Goal: Use online tool/utility: Utilize a website feature to perform a specific function

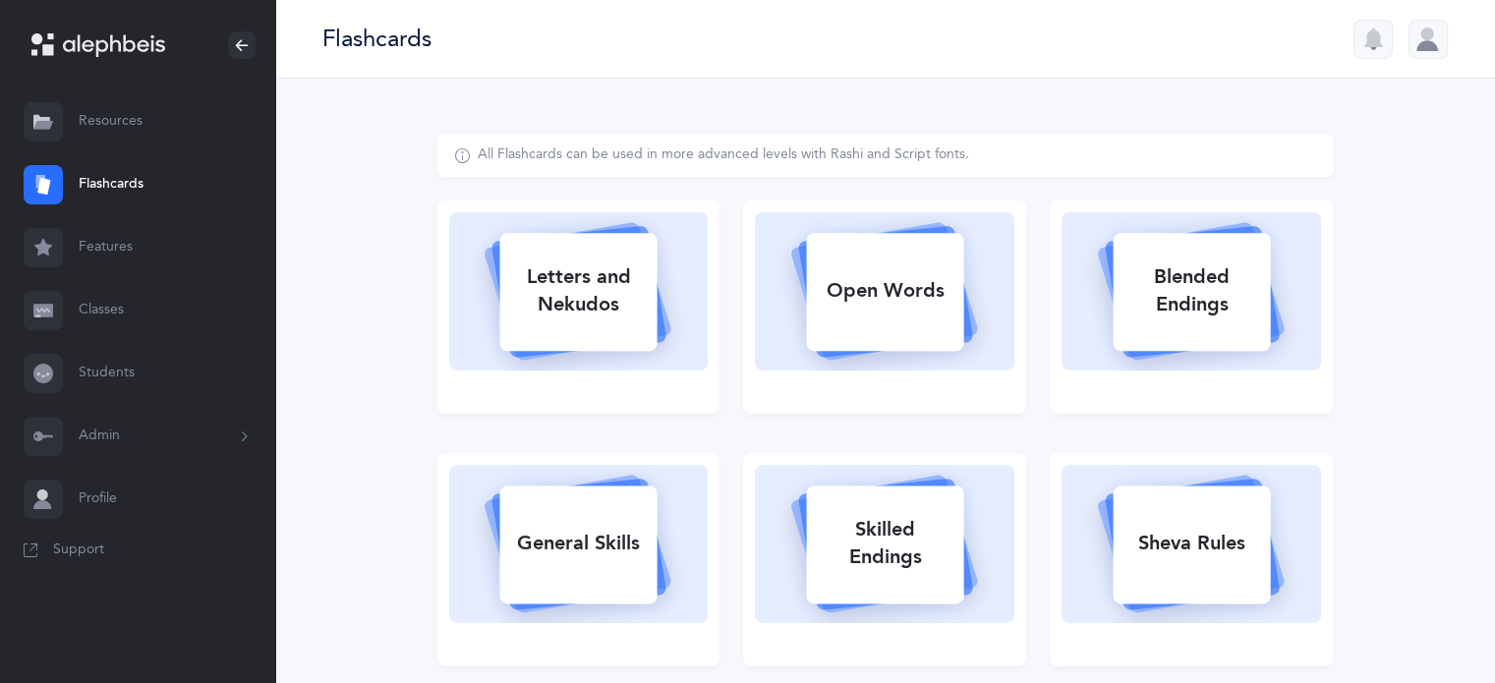
select select "single"
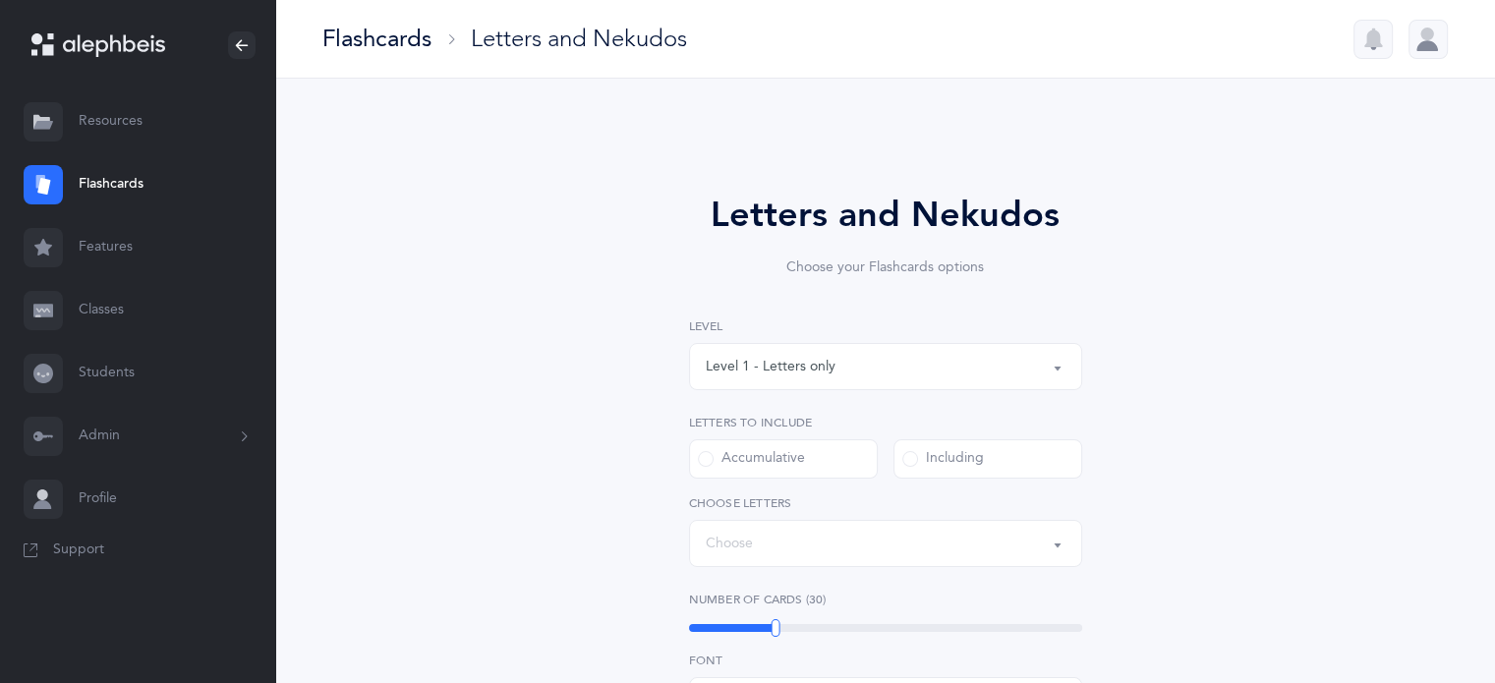
select select "27"
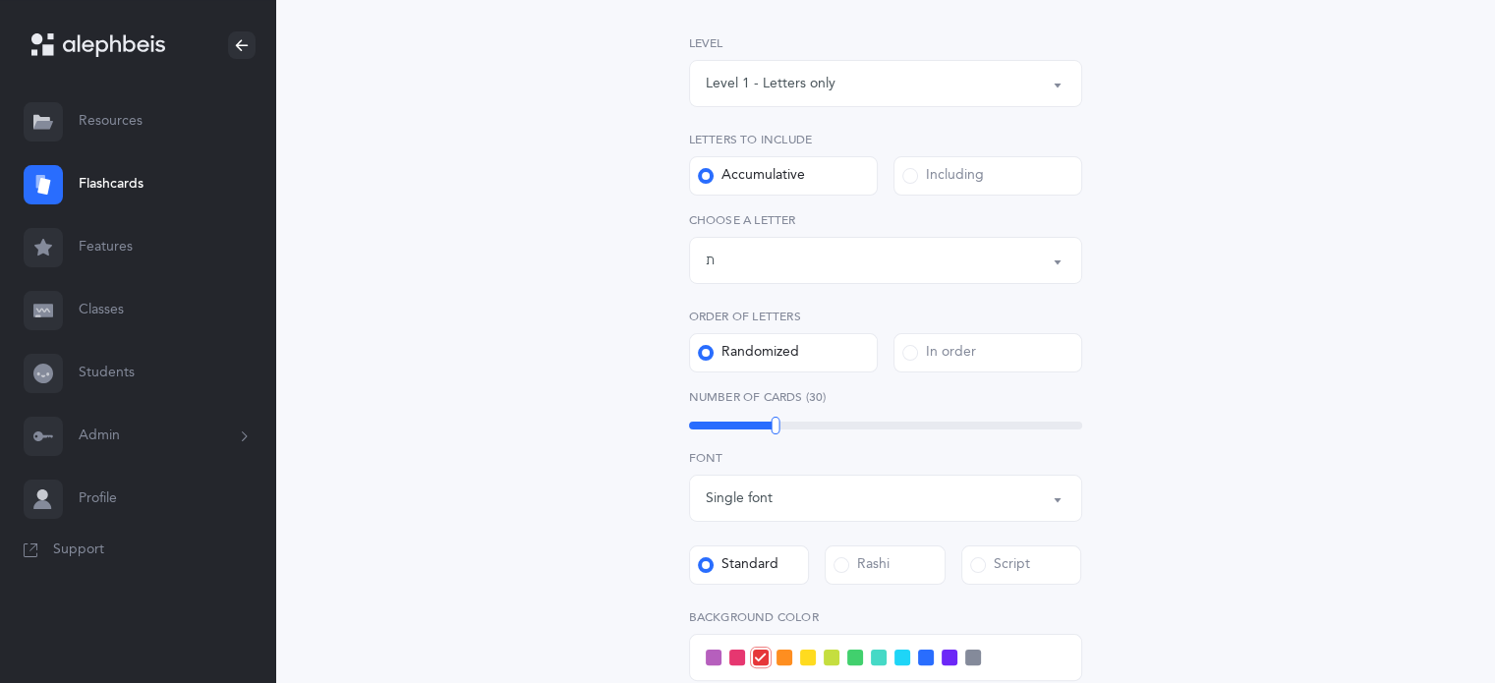
scroll to position [295, 0]
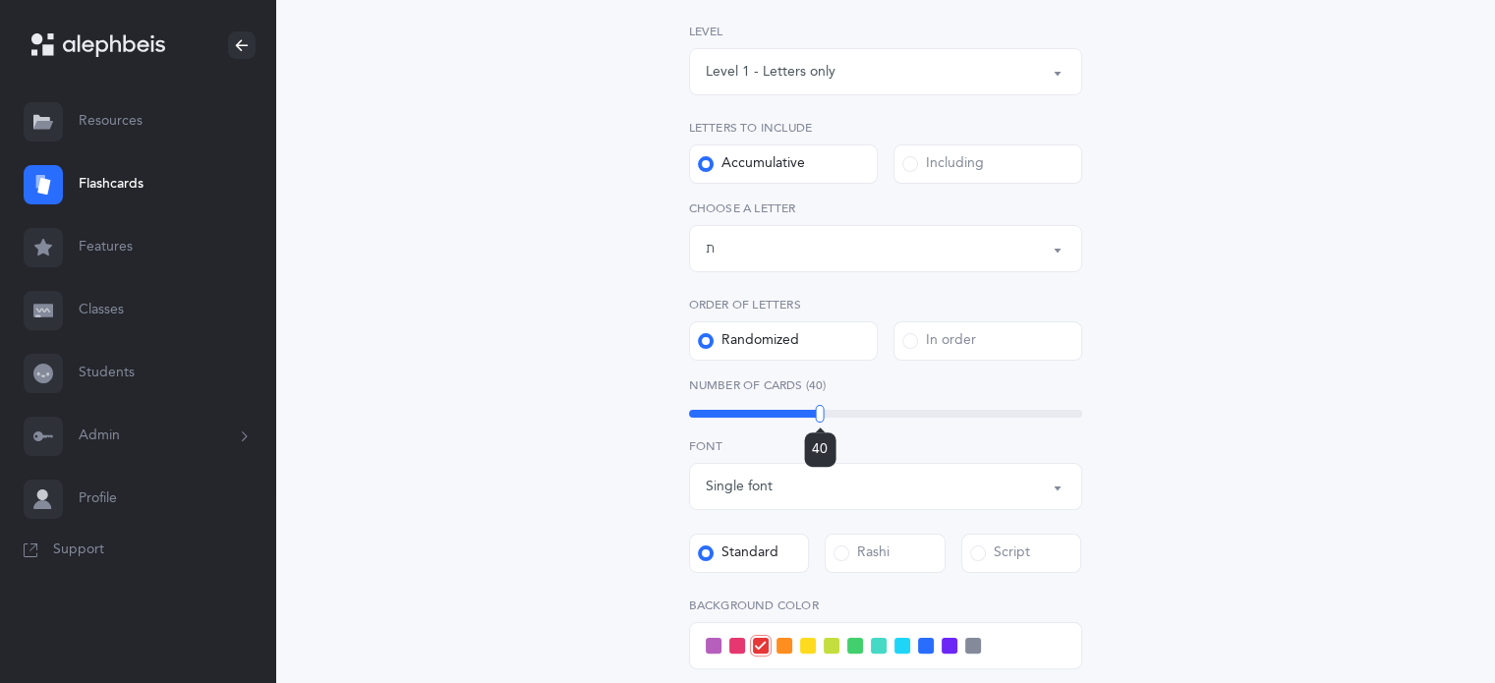
drag, startPoint x: 775, startPoint y: 411, endPoint x: 820, endPoint y: 427, distance: 46.9
click at [820, 423] on div "40" at bounding box center [820, 414] width 9 height 18
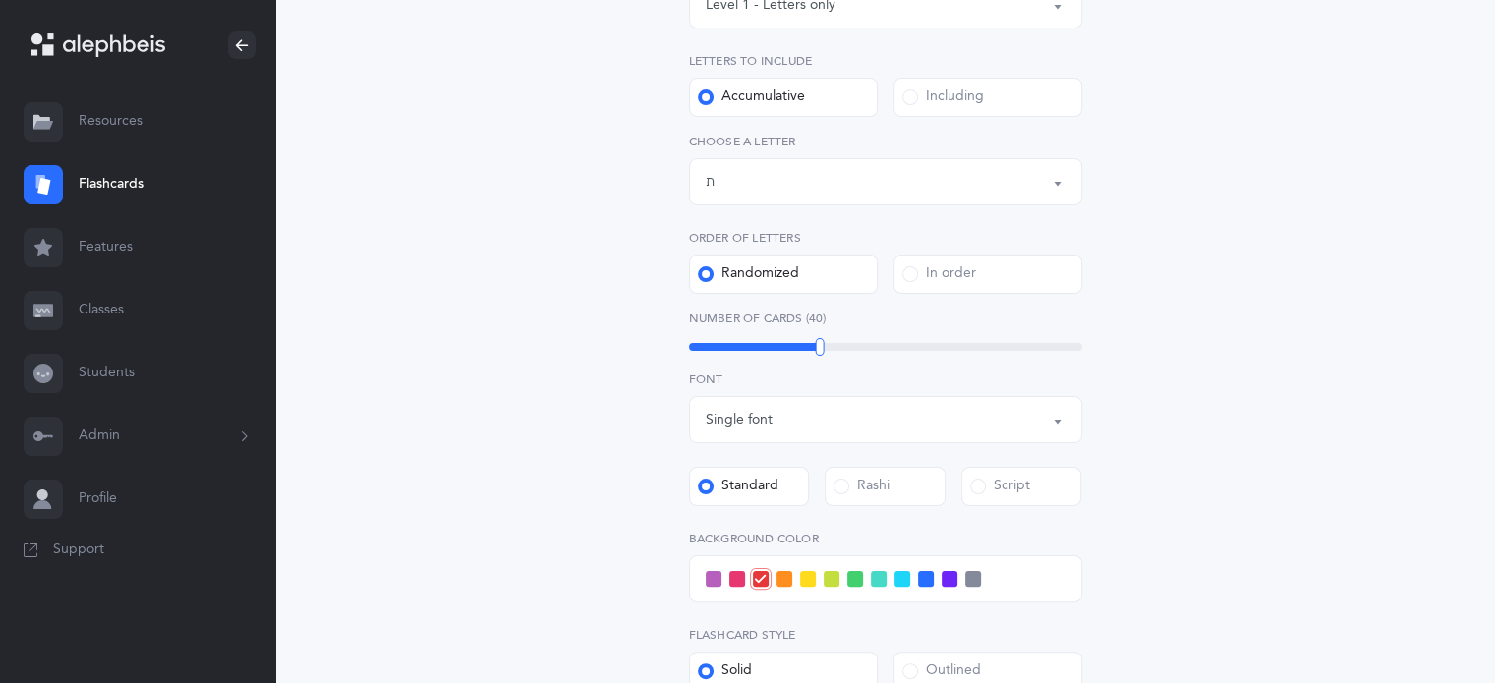
scroll to position [491, 0]
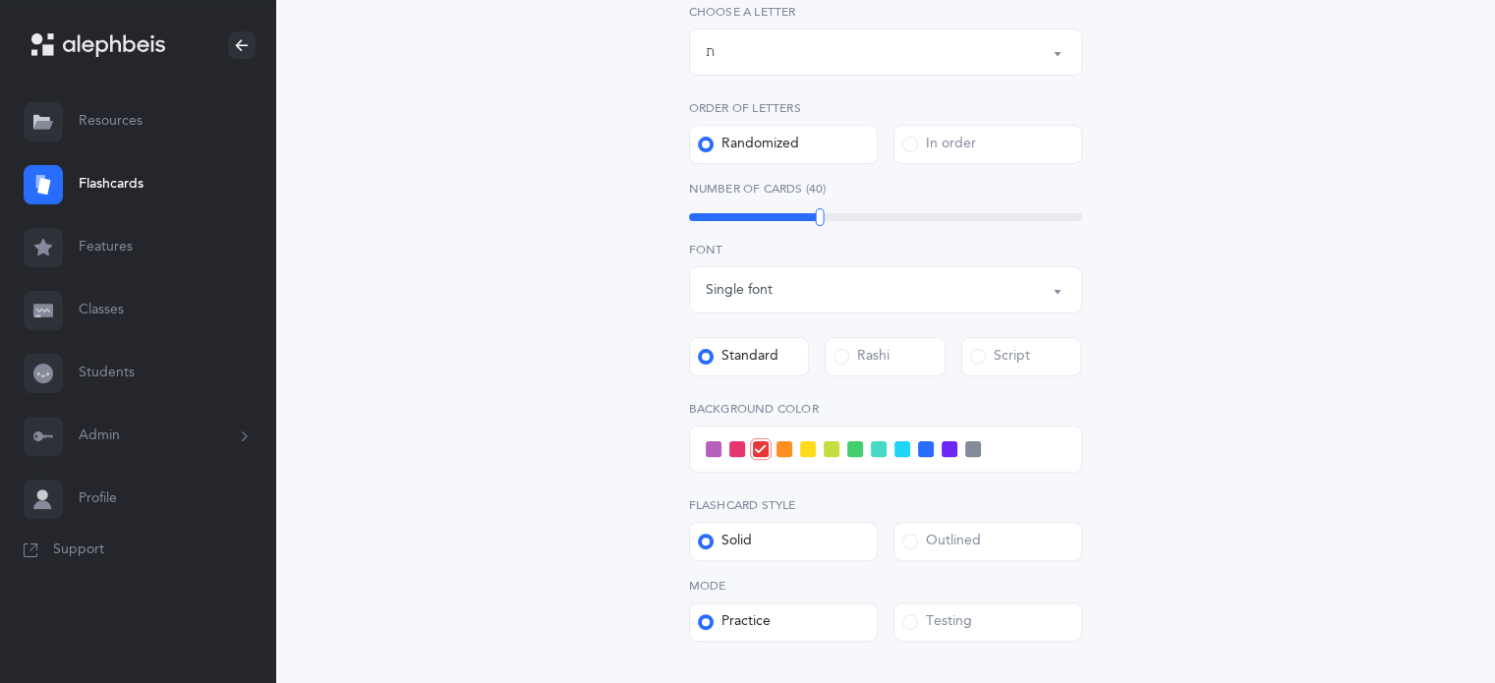
click at [932, 449] on span at bounding box center [926, 449] width 16 height 16
click at [0, 0] on input "checkbox" at bounding box center [0, 0] width 0 height 0
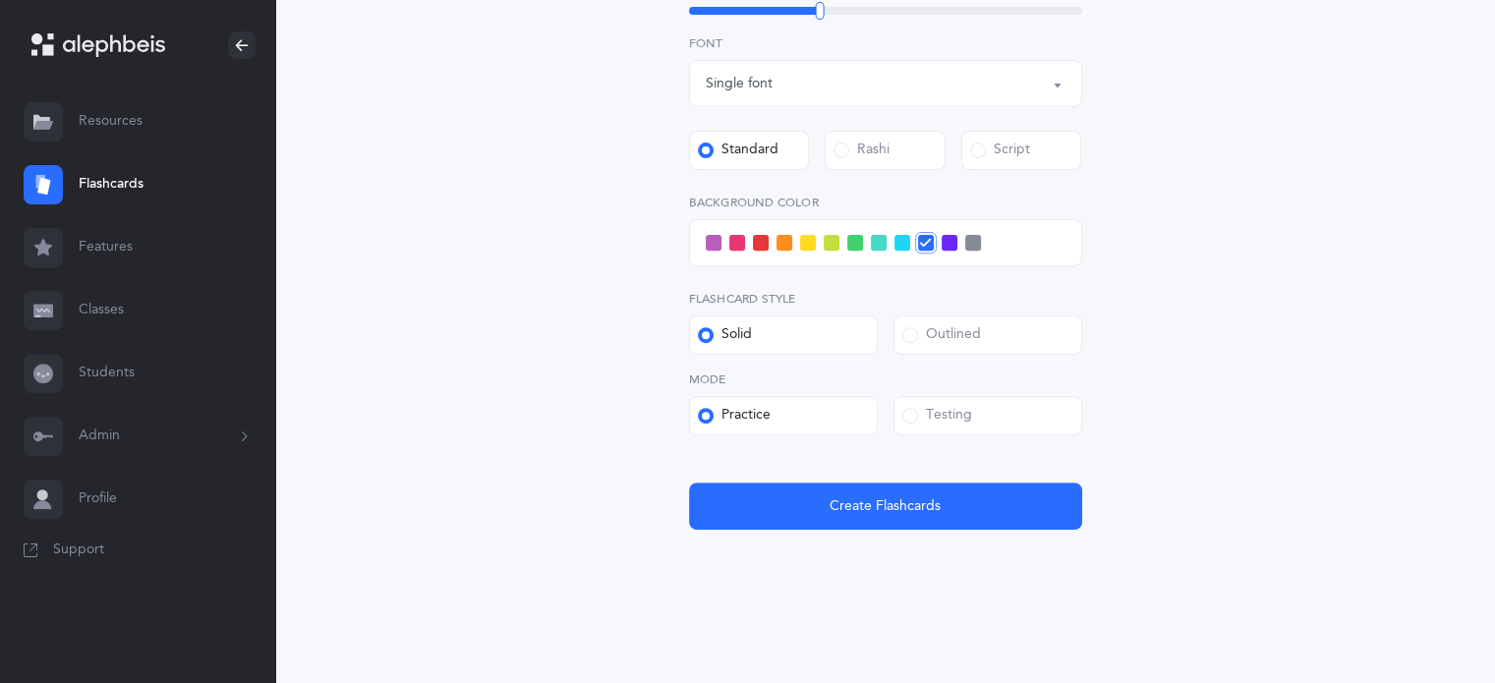
scroll to position [701, 0]
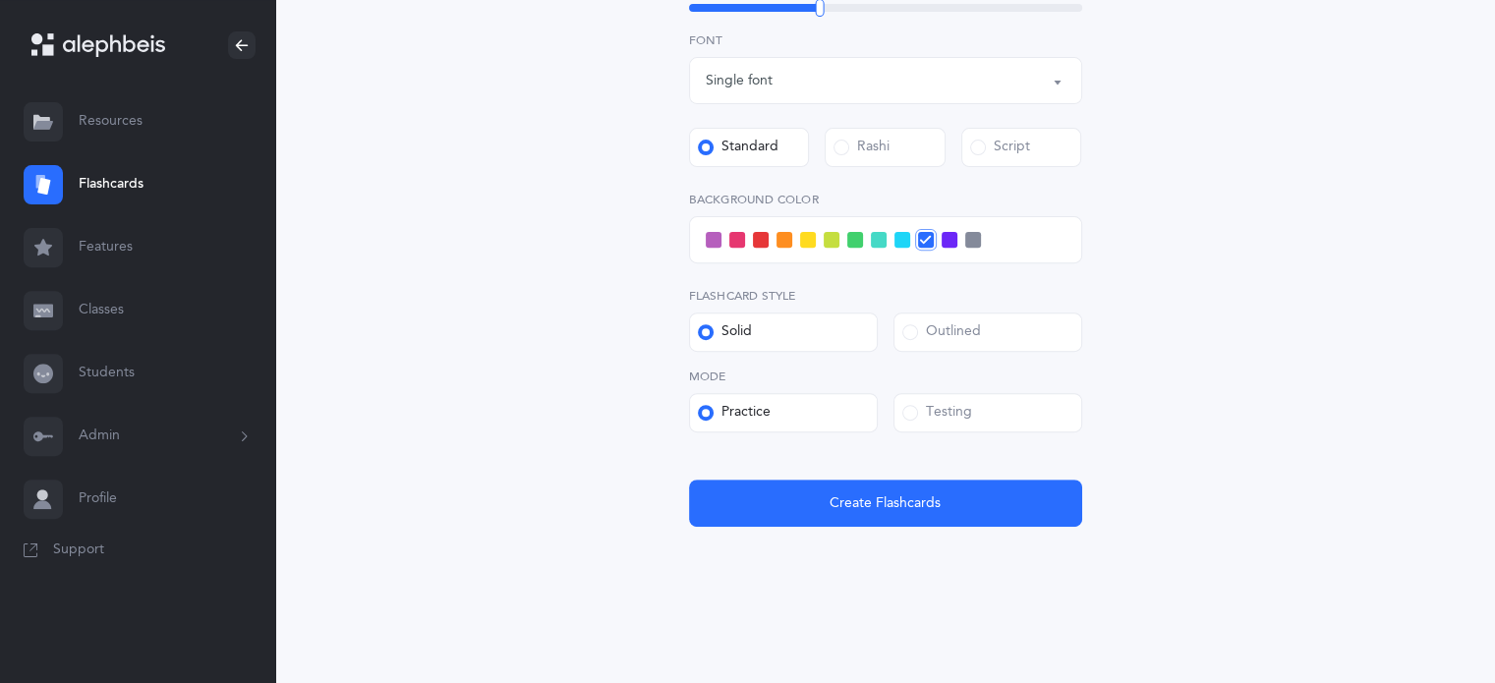
click at [905, 415] on span at bounding box center [910, 413] width 16 height 16
click at [0, 0] on input "Testing" at bounding box center [0, 0] width 0 height 0
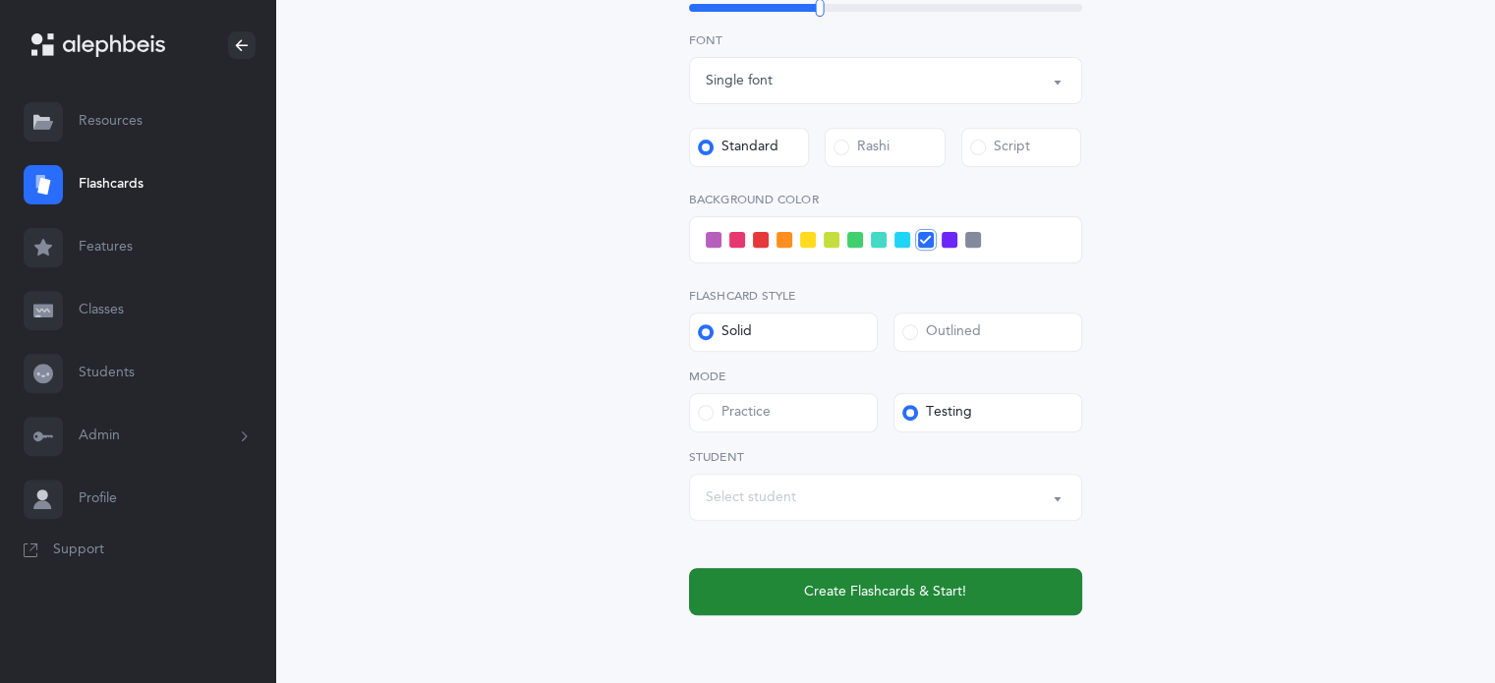
click at [880, 588] on span "Create Flashcards & Start!" at bounding box center [885, 592] width 162 height 21
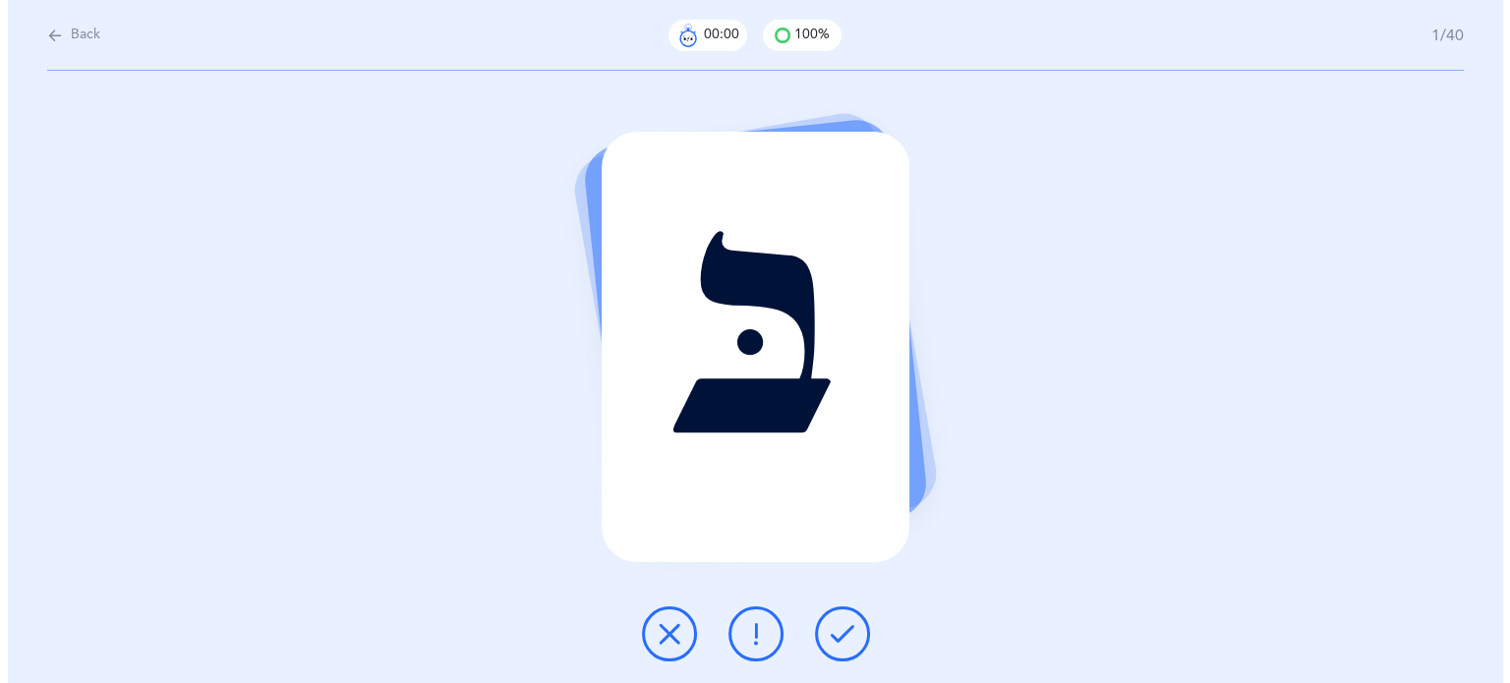
scroll to position [0, 0]
click at [834, 632] on icon at bounding box center [842, 634] width 24 height 24
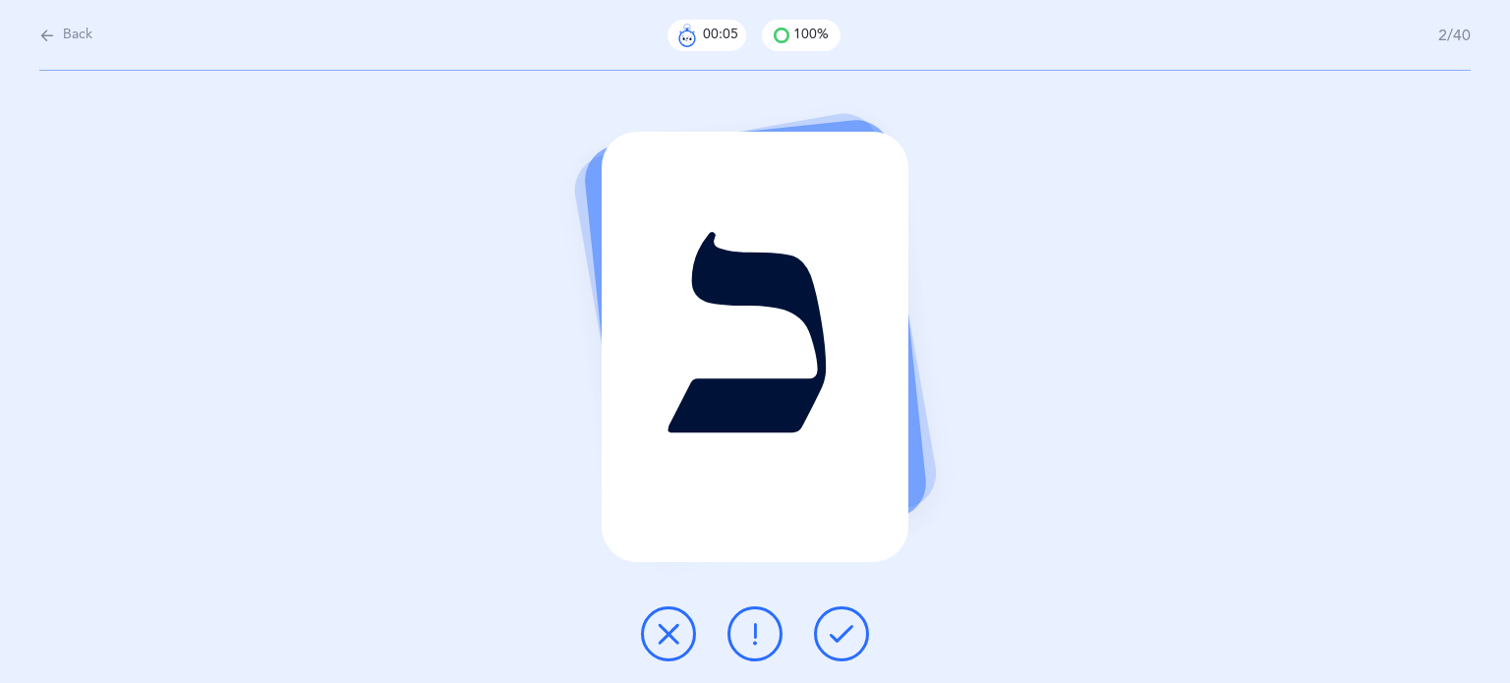
click at [839, 635] on icon at bounding box center [842, 634] width 24 height 24
click at [667, 625] on icon at bounding box center [669, 634] width 24 height 24
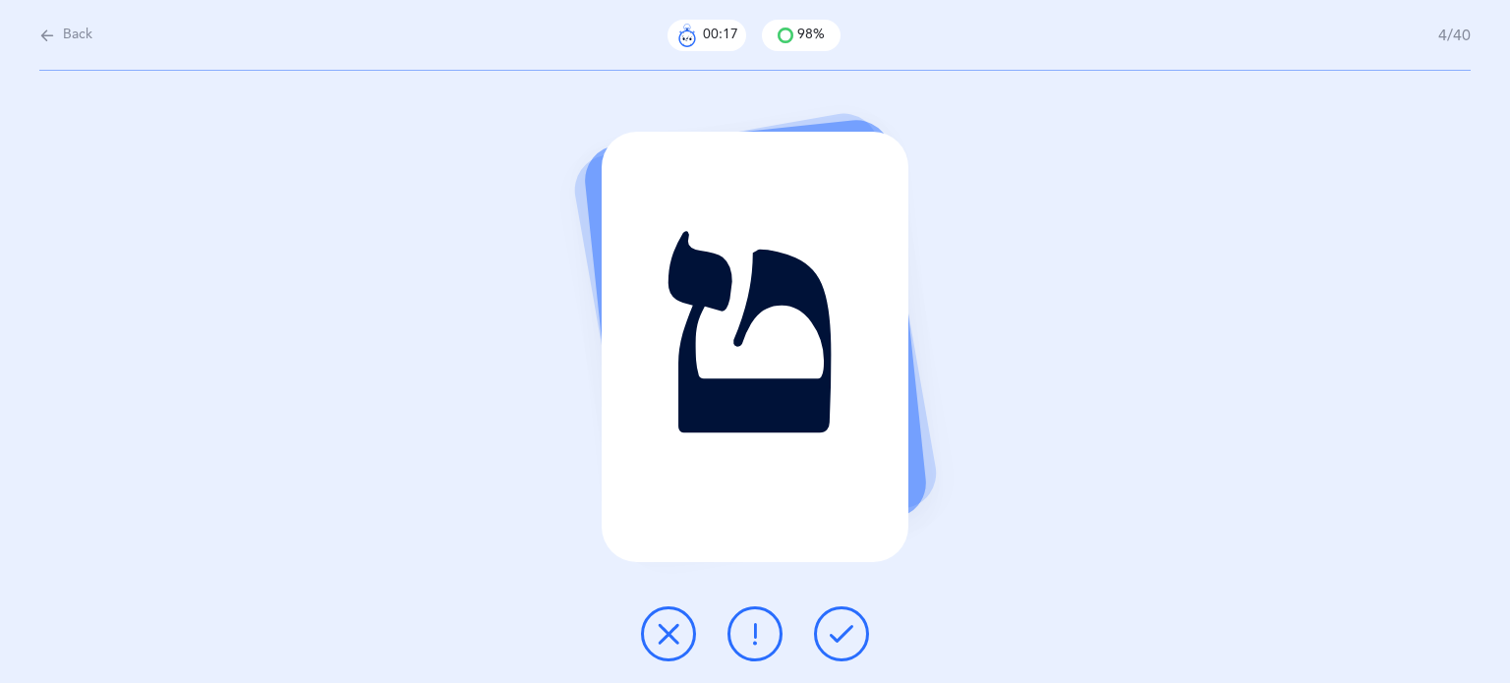
click at [845, 648] on button at bounding box center [841, 633] width 55 height 55
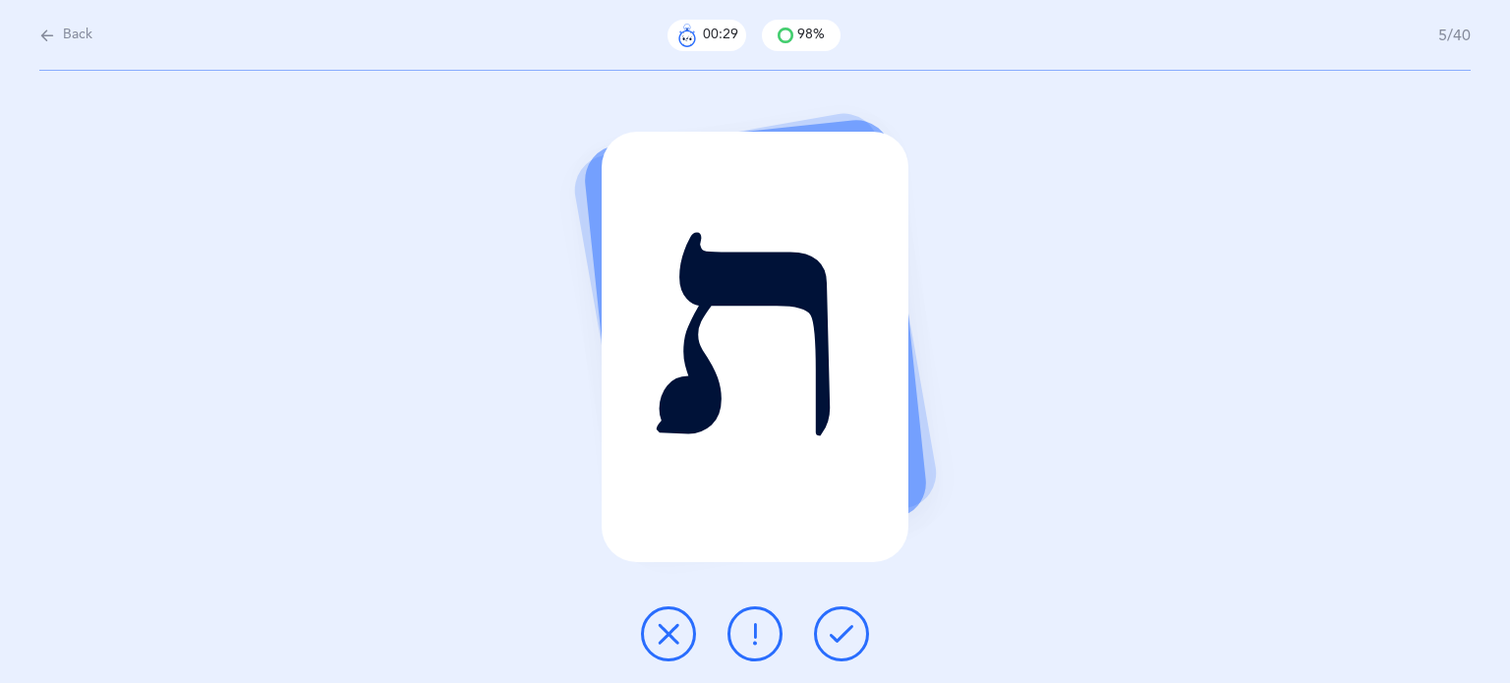
click at [771, 635] on button at bounding box center [754, 633] width 55 height 55
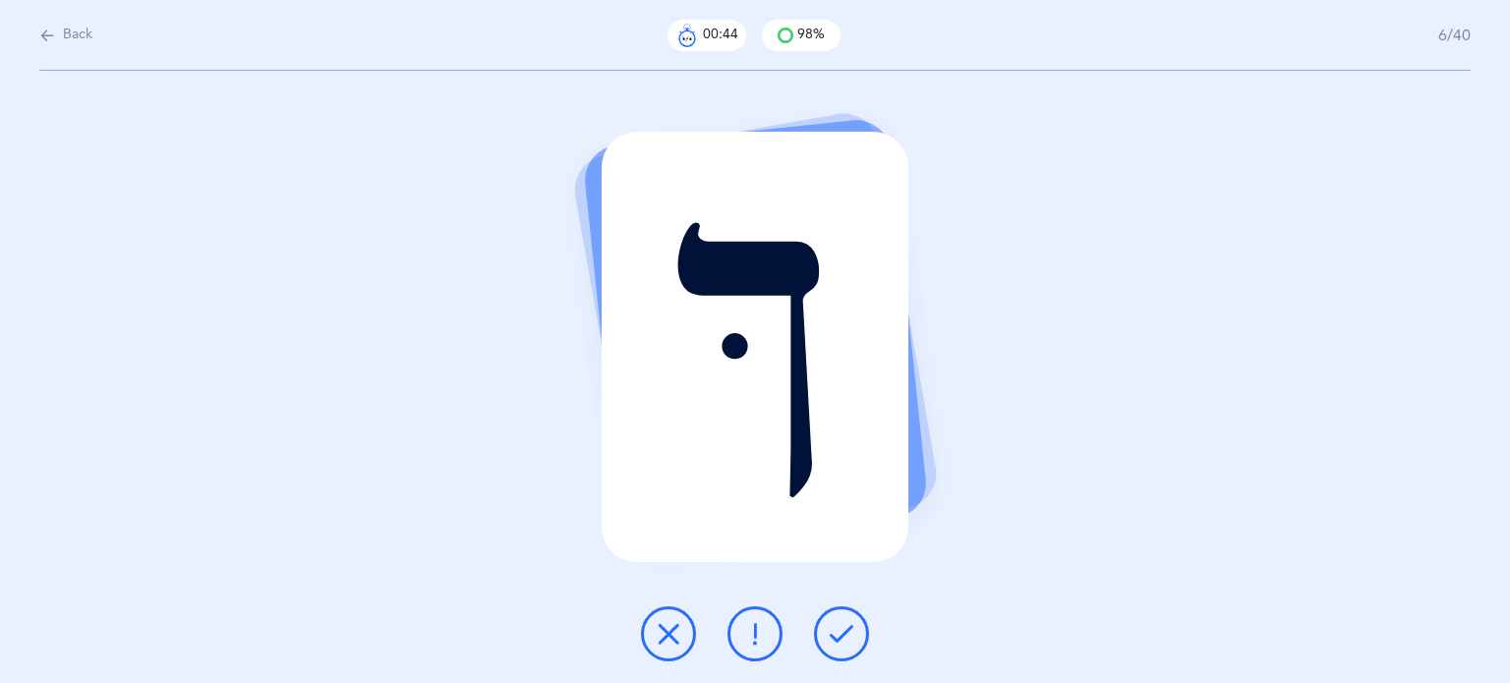
click at [843, 624] on icon at bounding box center [842, 634] width 24 height 24
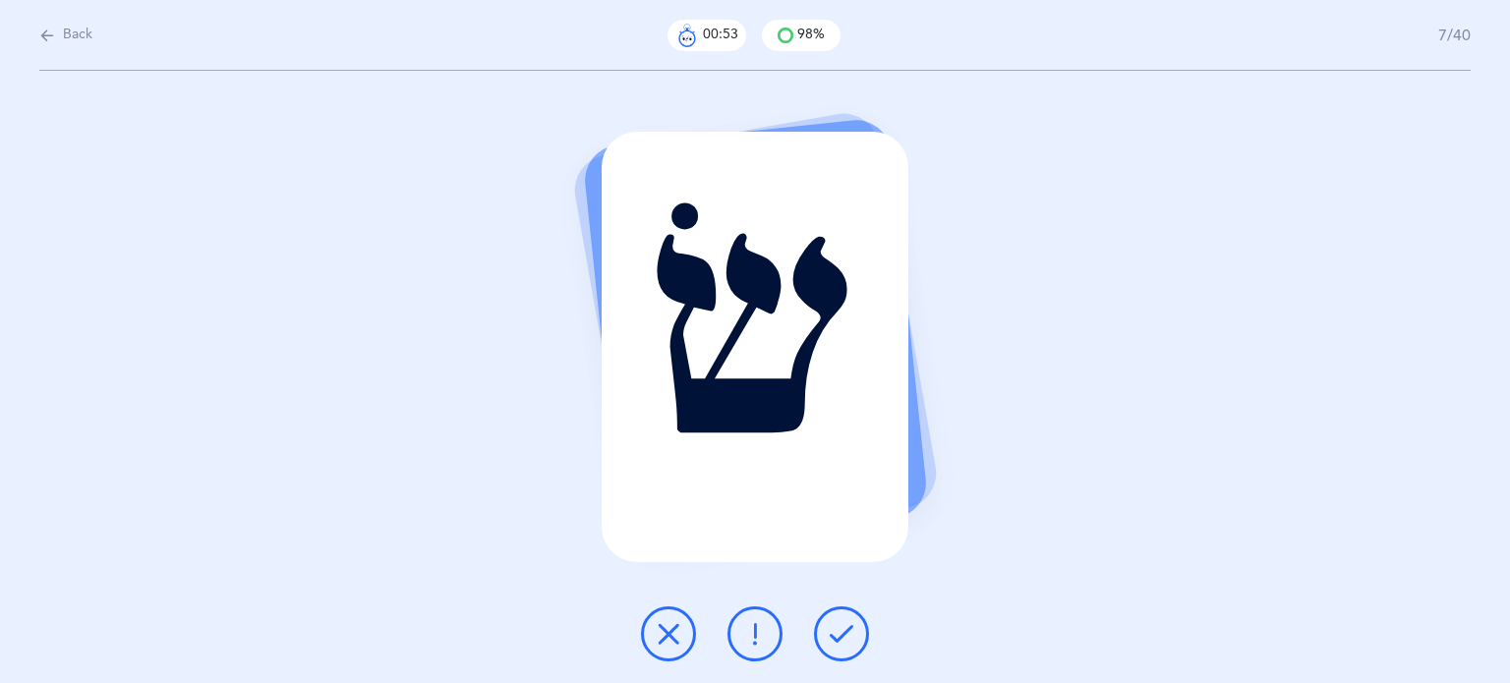
click at [645, 628] on button at bounding box center [668, 633] width 55 height 55
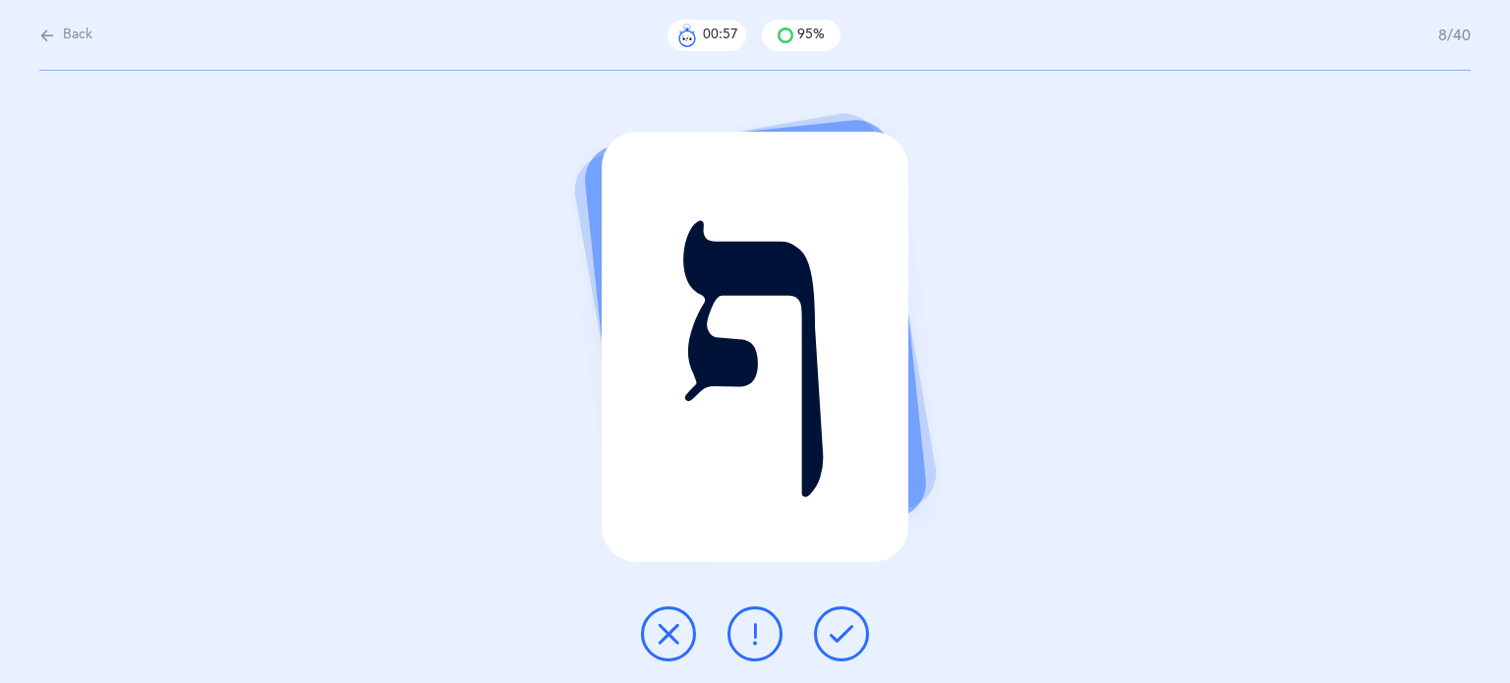
click at [830, 632] on icon at bounding box center [842, 634] width 24 height 24
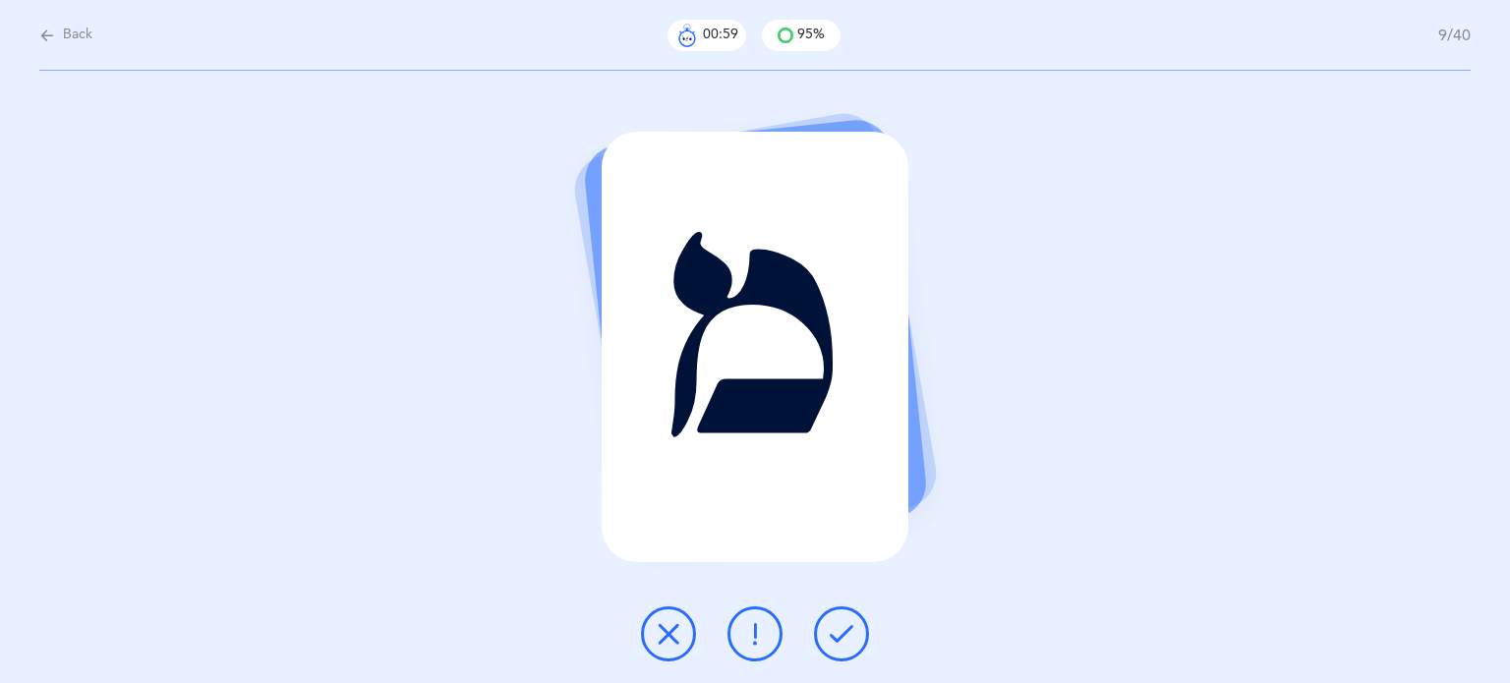
click at [830, 632] on icon at bounding box center [842, 634] width 24 height 24
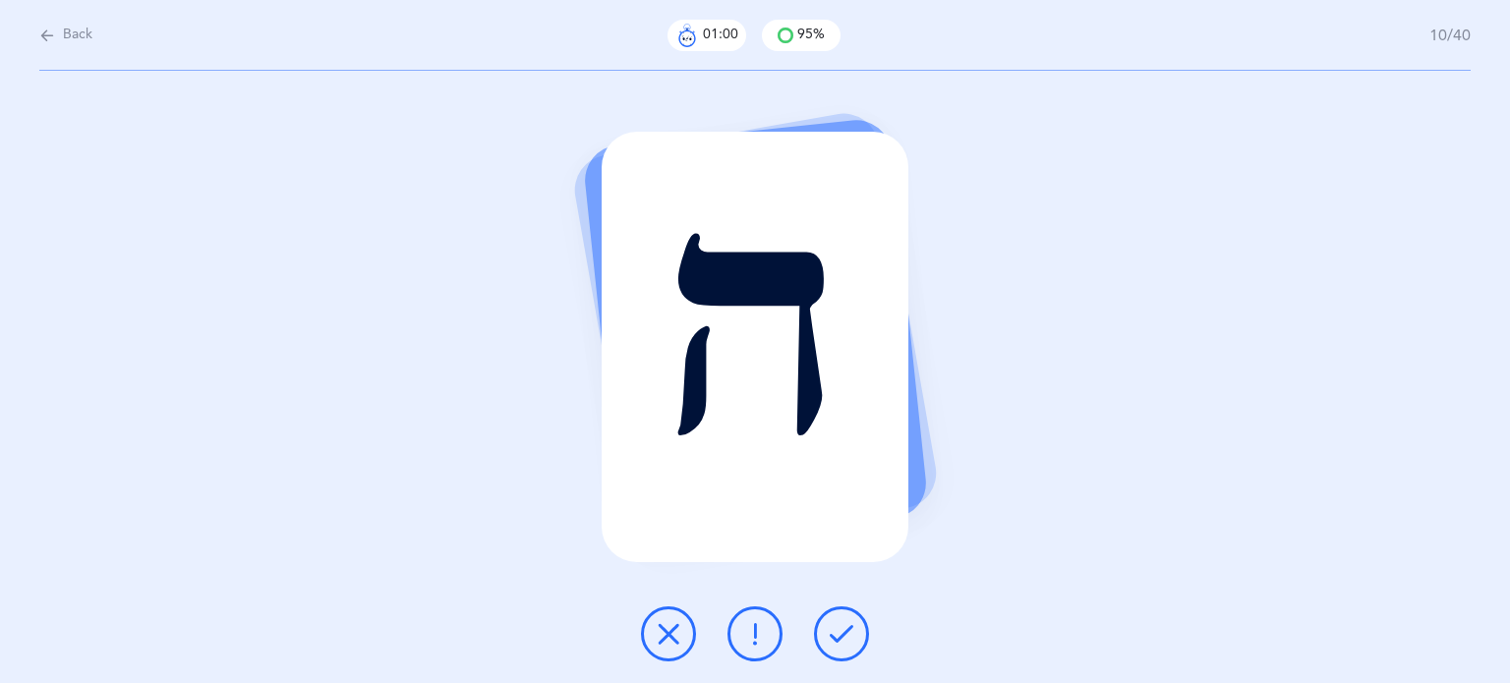
click at [830, 632] on icon at bounding box center [842, 634] width 24 height 24
drag, startPoint x: 671, startPoint y: 624, endPoint x: 767, endPoint y: 628, distance: 95.4
click at [711, 628] on div at bounding box center [754, 633] width 259 height 55
click at [757, 630] on icon at bounding box center [755, 634] width 24 height 24
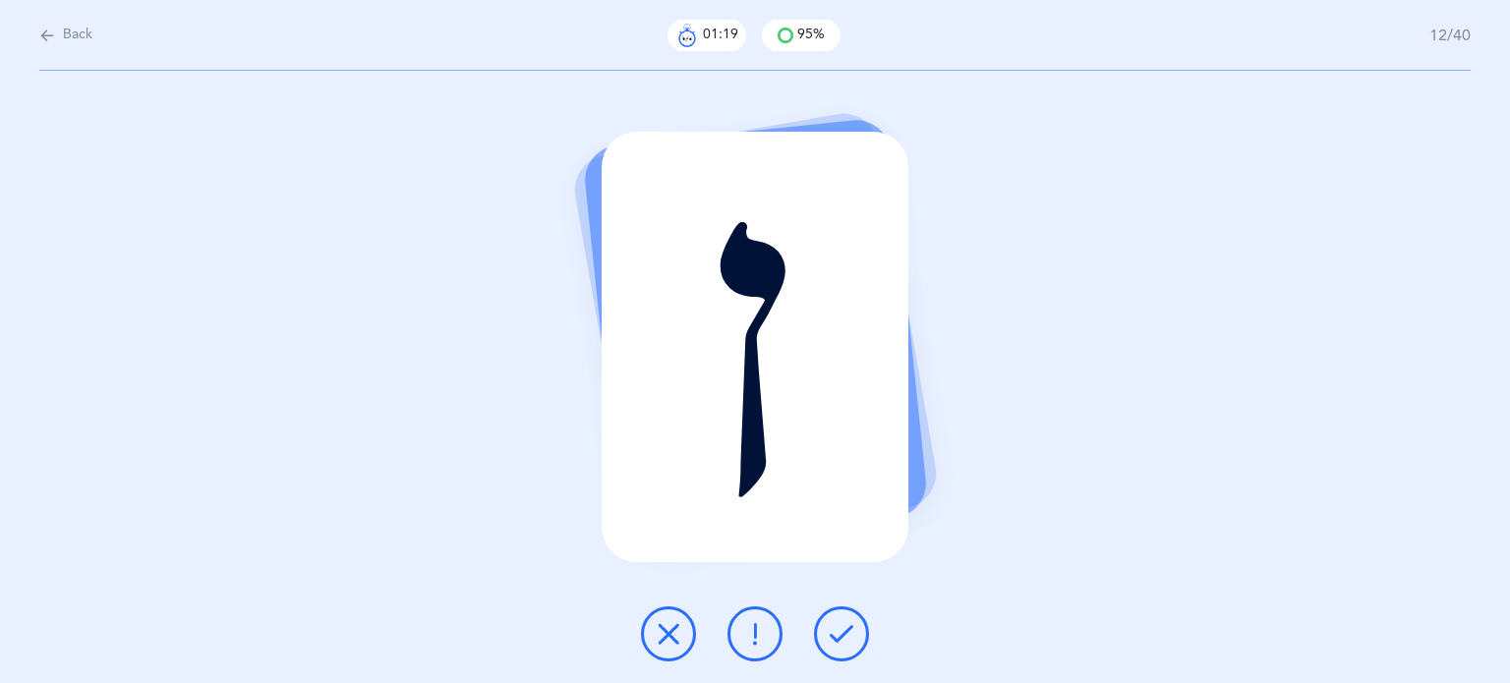
click at [862, 636] on button at bounding box center [841, 633] width 55 height 55
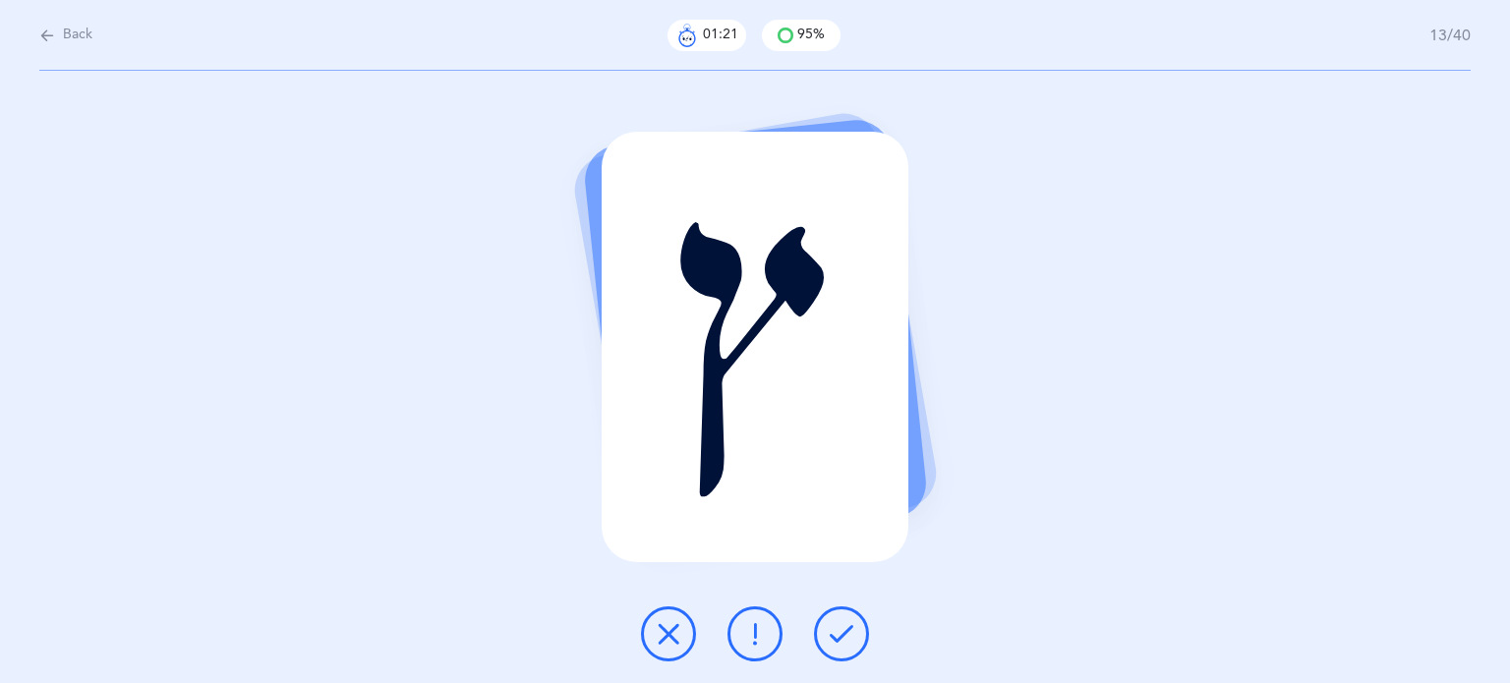
click at [862, 636] on button at bounding box center [841, 633] width 55 height 55
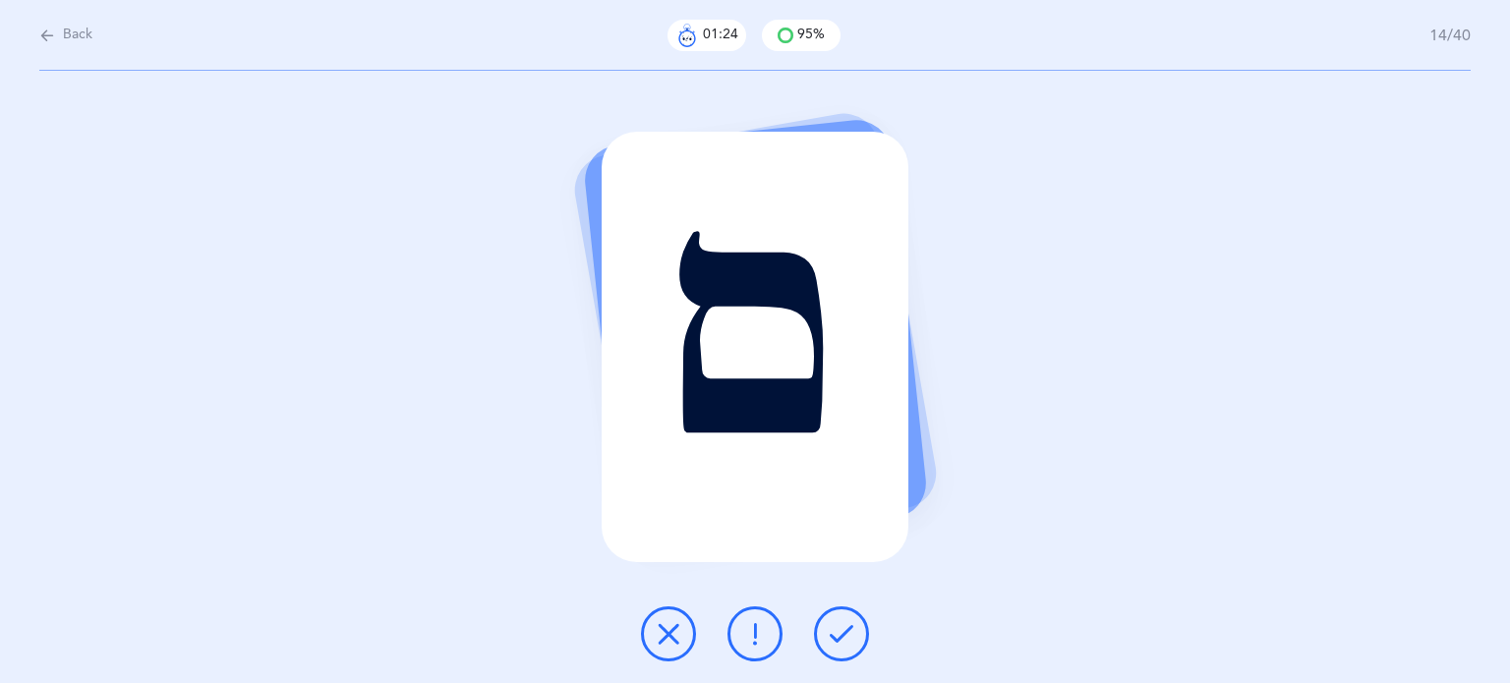
click at [862, 636] on button at bounding box center [841, 633] width 55 height 55
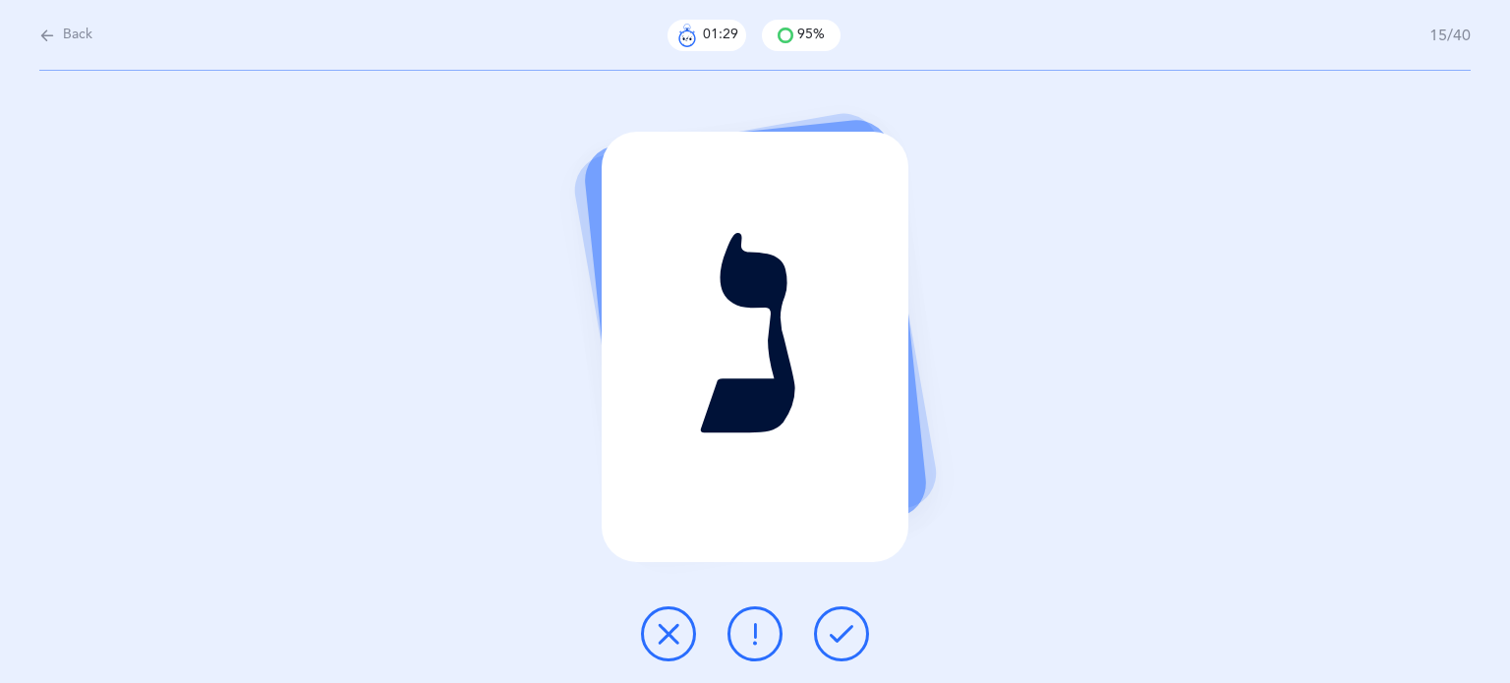
click at [866, 631] on button at bounding box center [841, 633] width 55 height 55
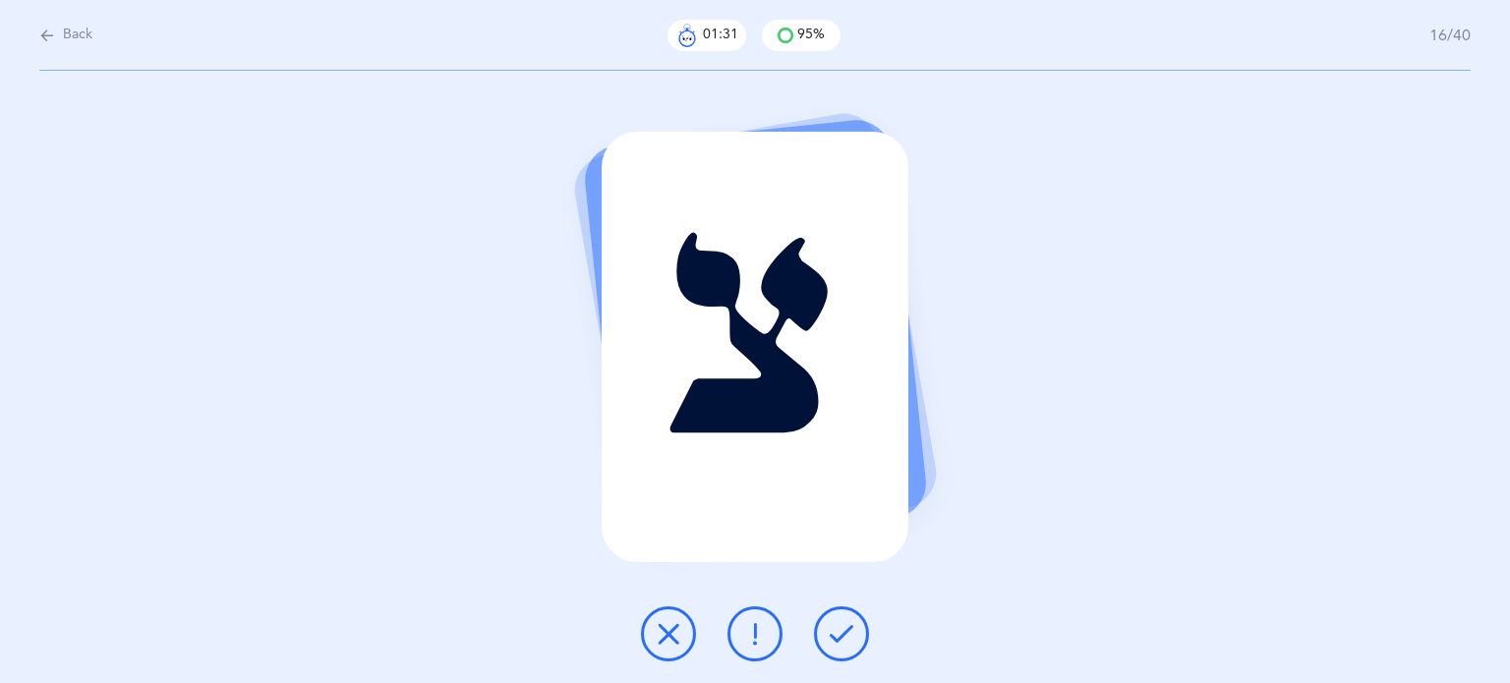
click at [868, 634] on button at bounding box center [841, 633] width 55 height 55
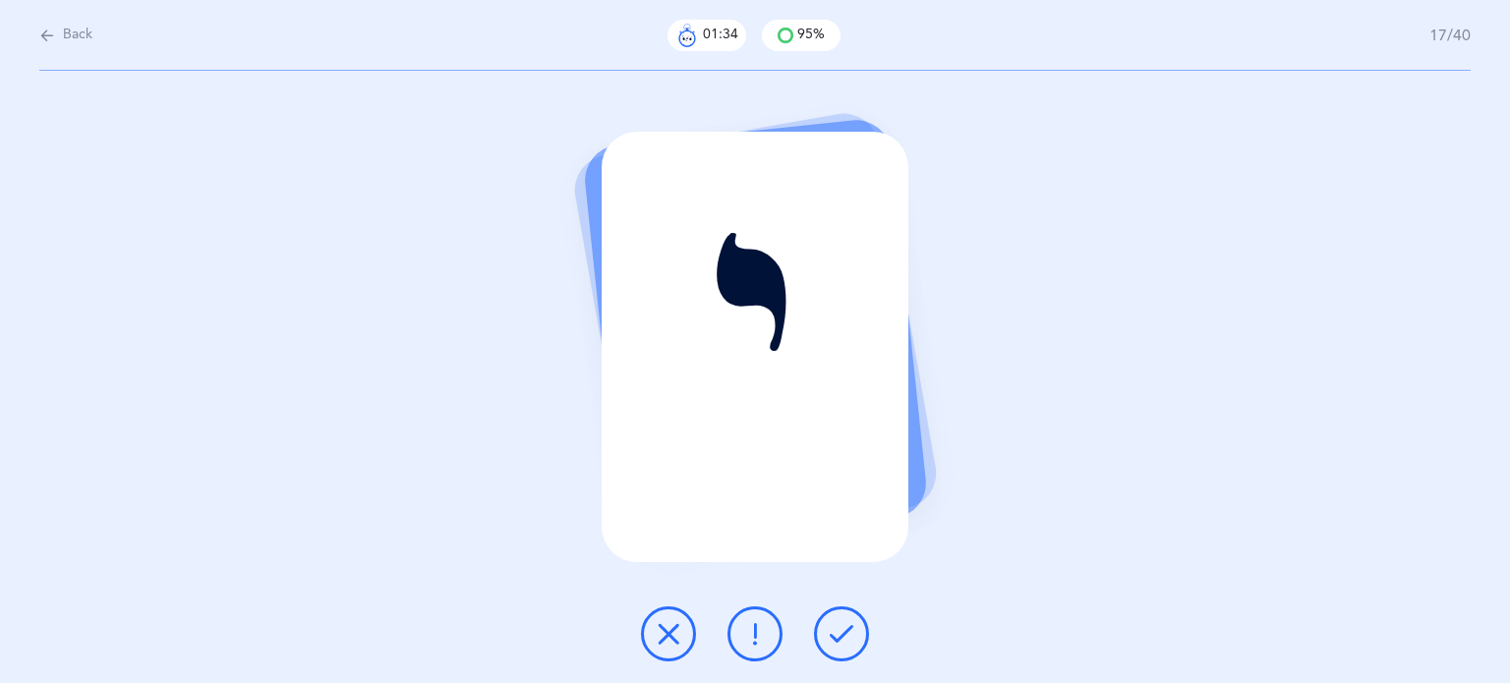
click at [869, 626] on div at bounding box center [754, 633] width 259 height 55
click at [832, 625] on icon at bounding box center [842, 634] width 24 height 24
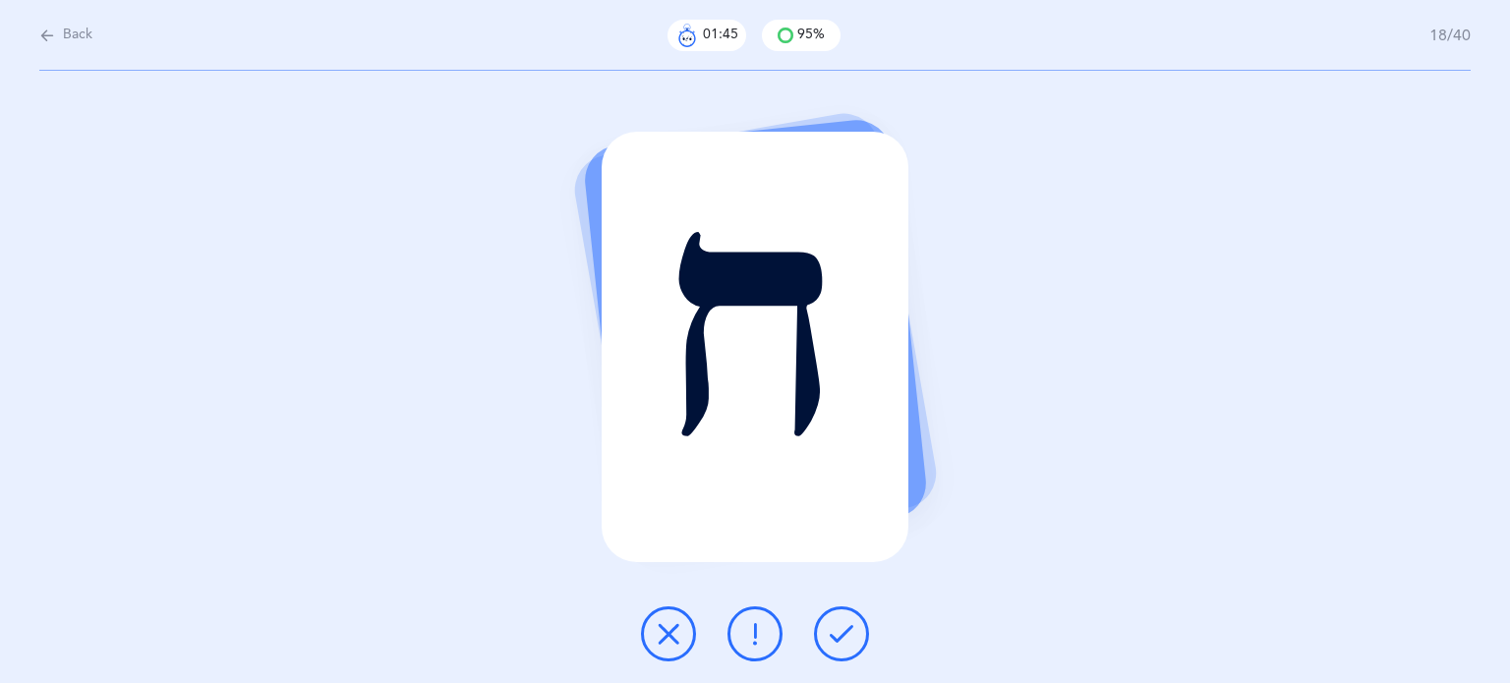
click at [662, 628] on icon at bounding box center [669, 634] width 24 height 24
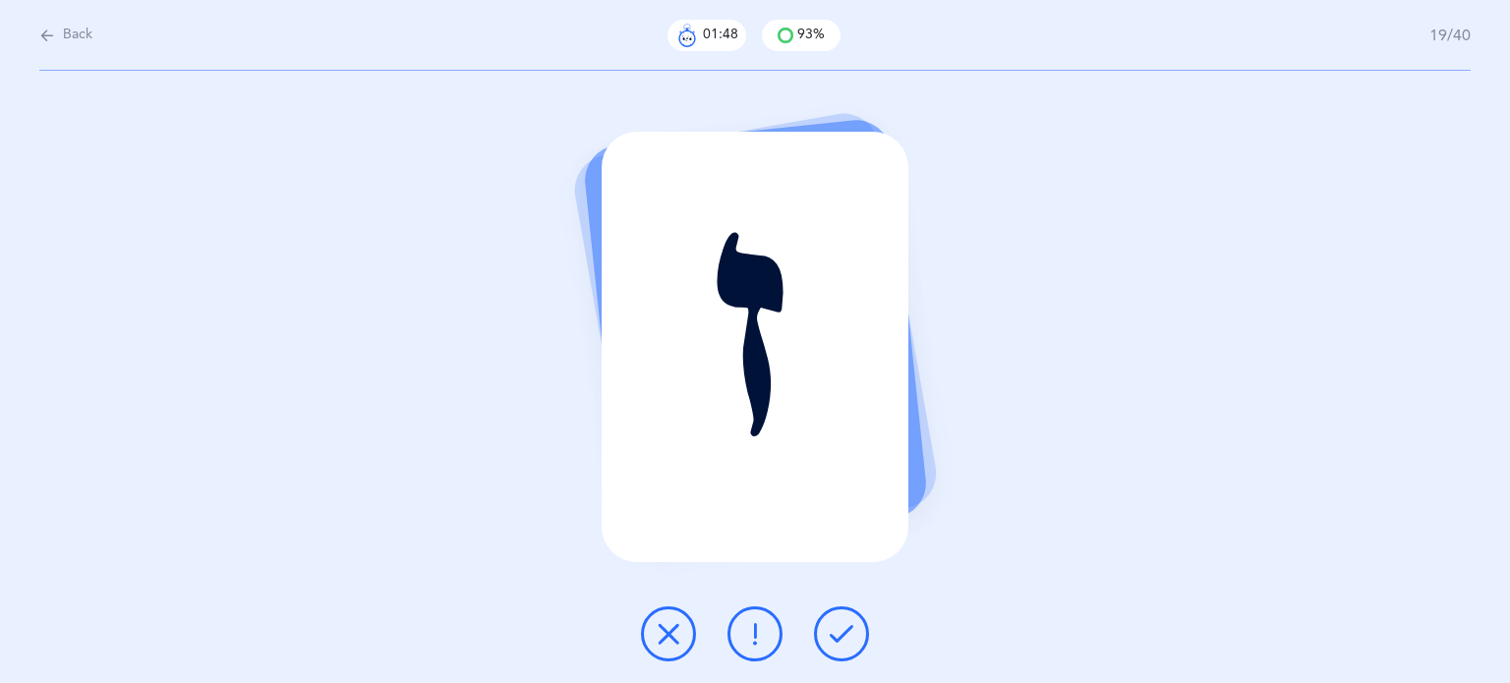
click at [851, 627] on icon at bounding box center [842, 634] width 24 height 24
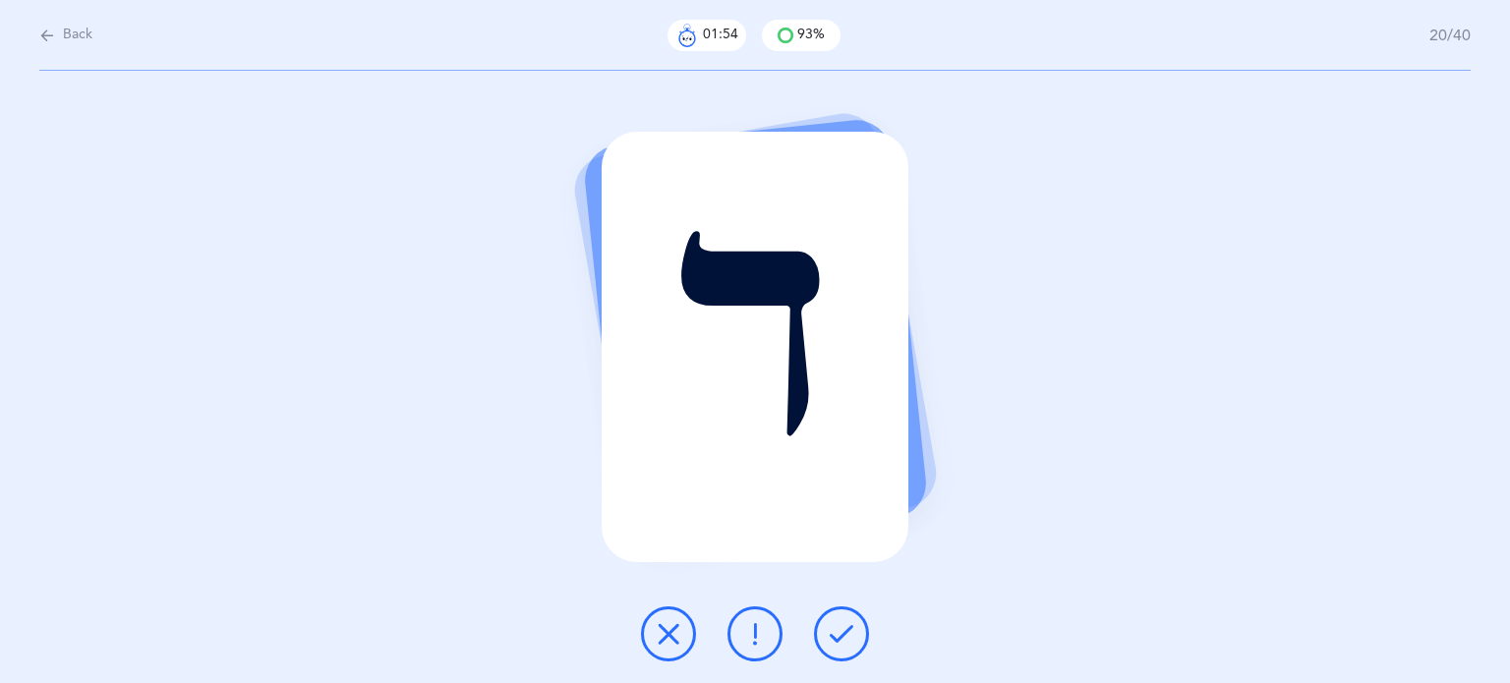
click at [850, 627] on icon at bounding box center [842, 634] width 24 height 24
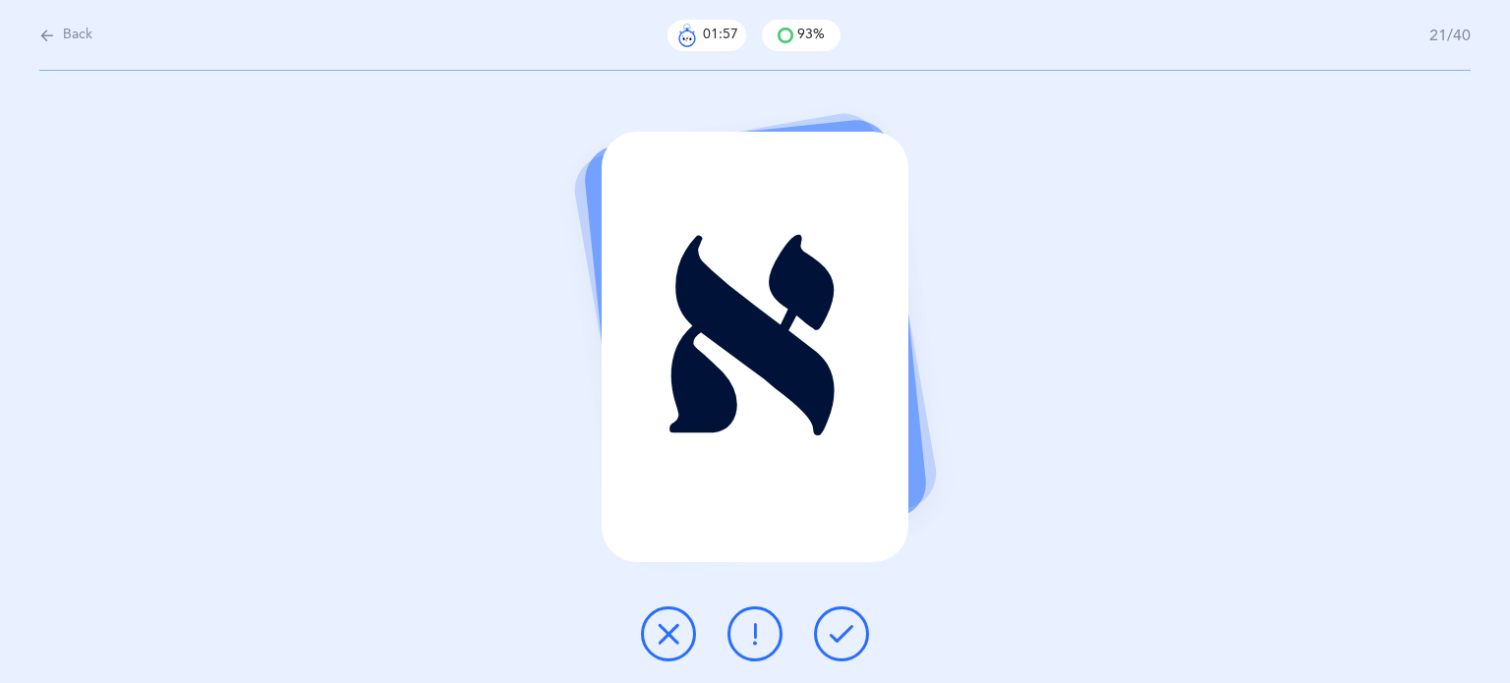
click at [850, 620] on button at bounding box center [841, 633] width 55 height 55
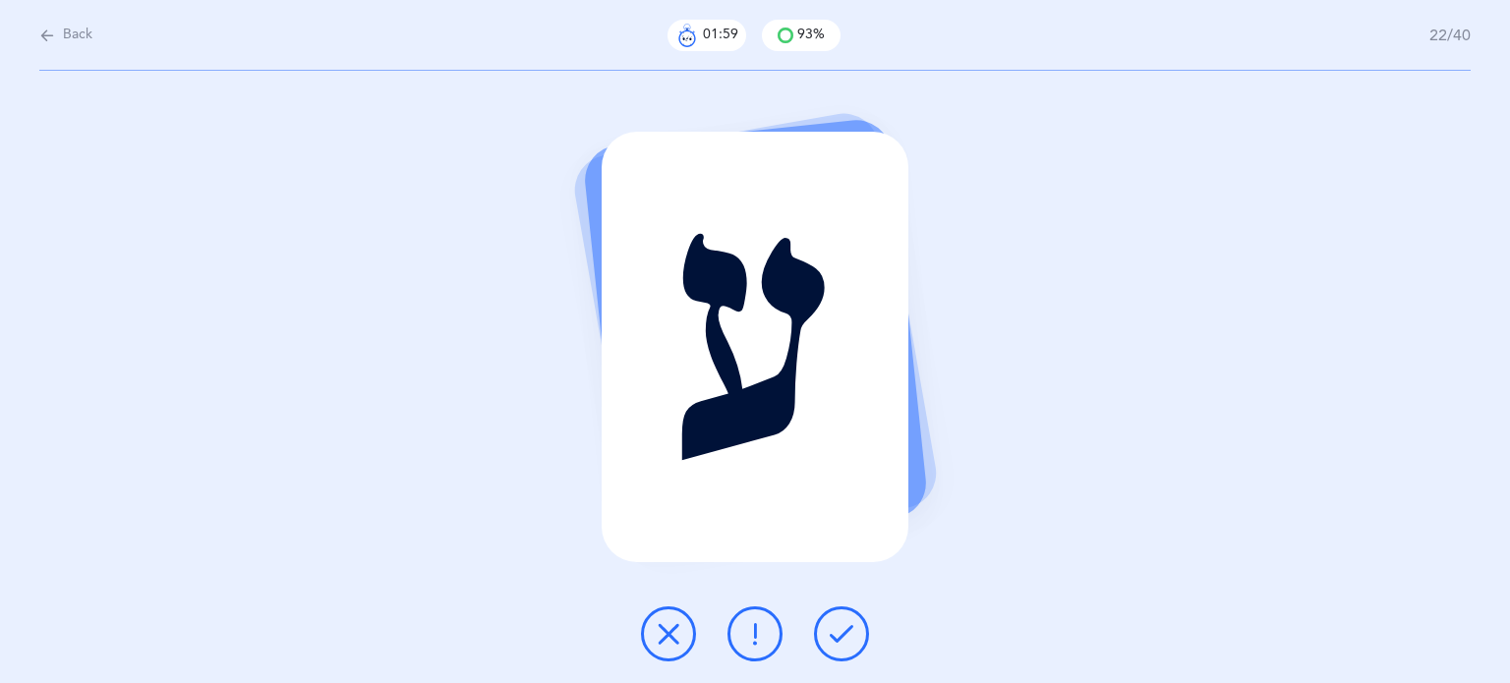
click at [850, 620] on button at bounding box center [841, 633] width 55 height 55
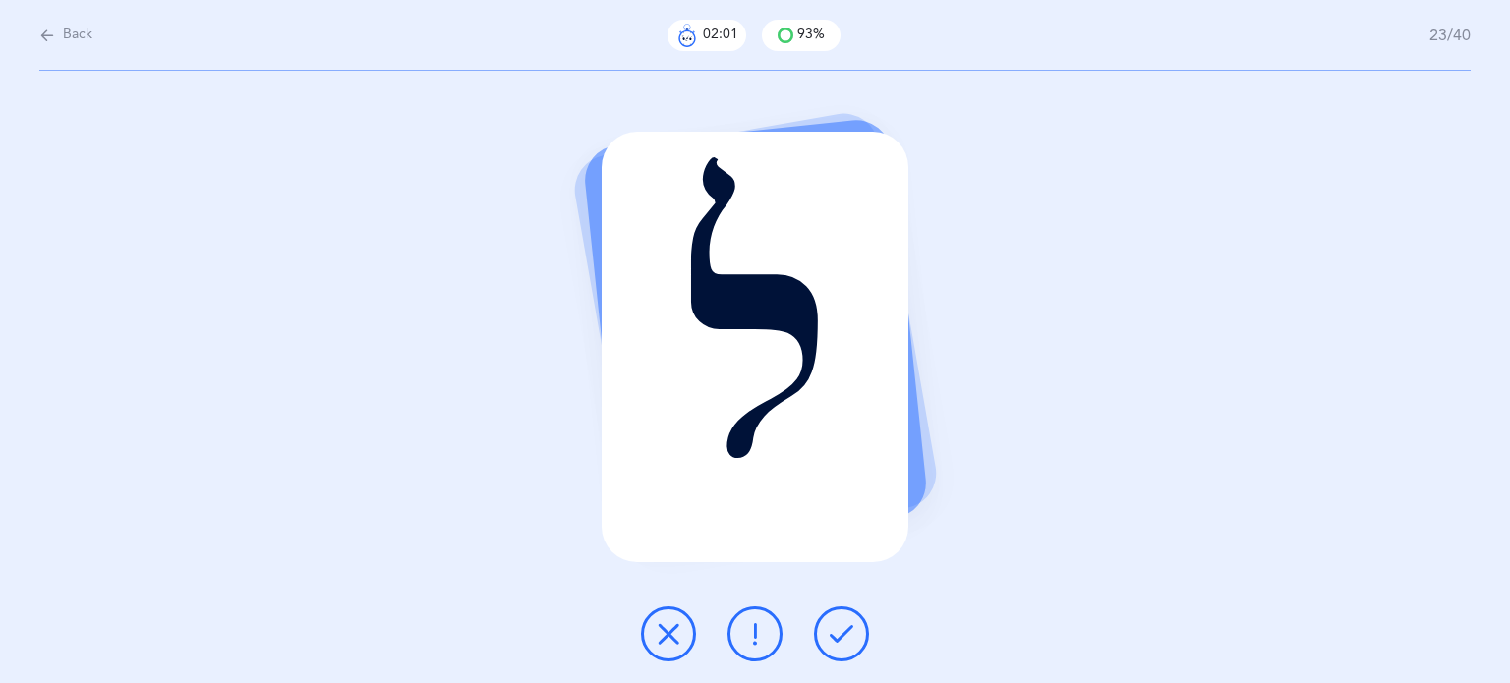
click at [851, 626] on icon at bounding box center [842, 634] width 24 height 24
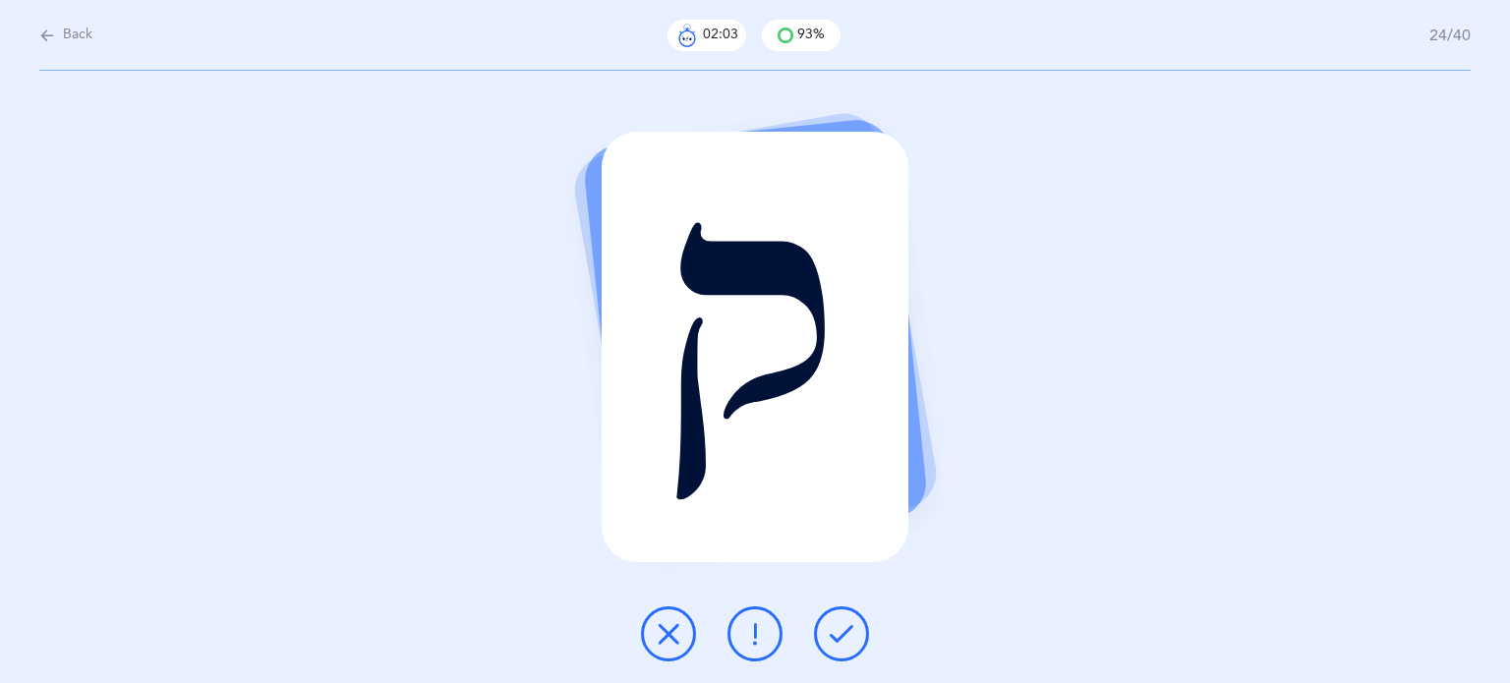
click at [850, 625] on icon at bounding box center [842, 634] width 24 height 24
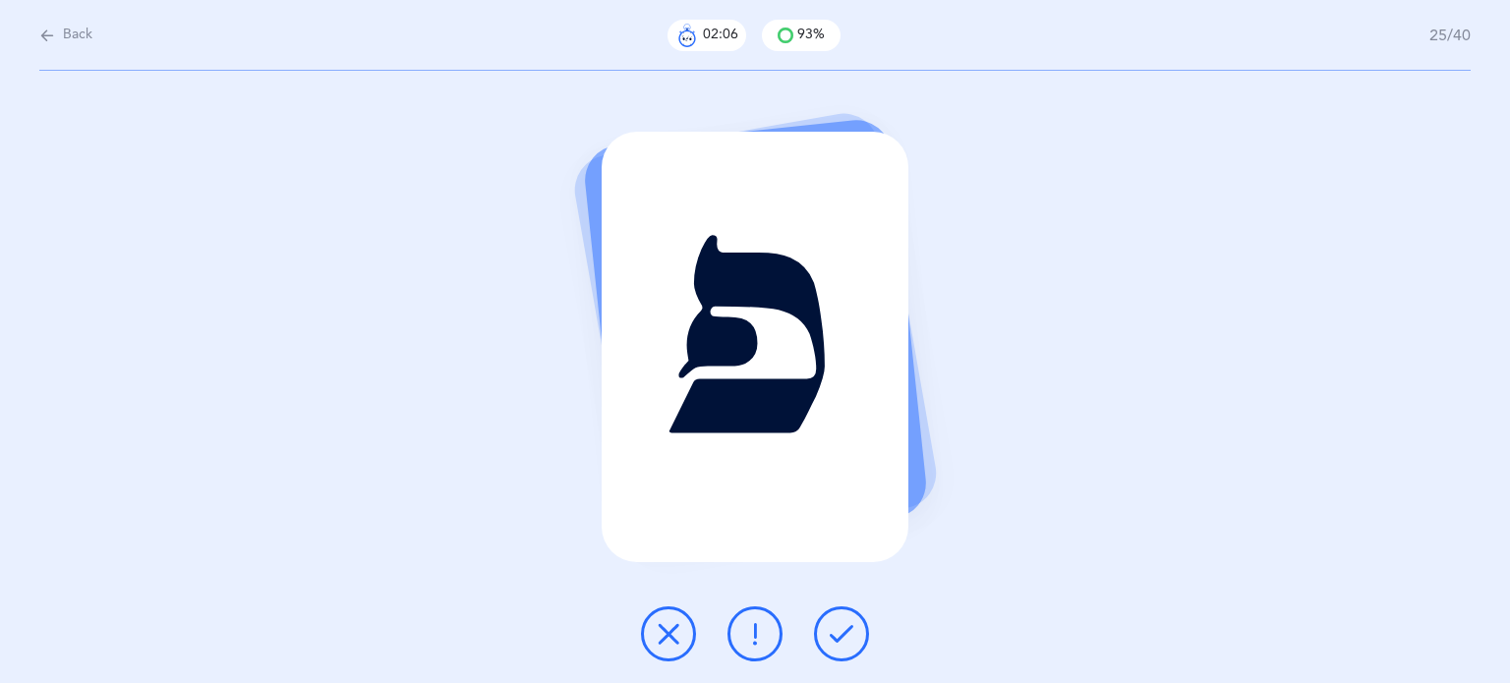
click at [850, 624] on icon at bounding box center [842, 634] width 24 height 24
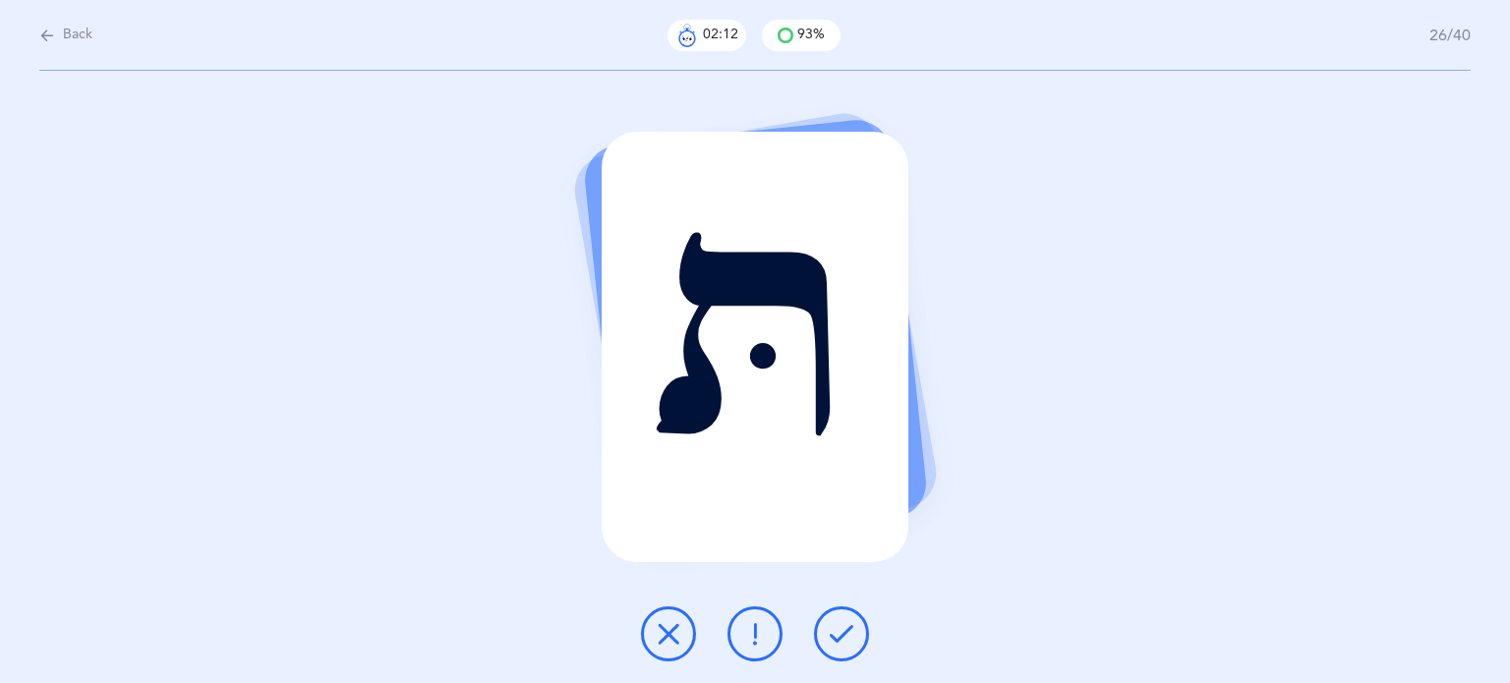
click at [661, 611] on button at bounding box center [668, 633] width 55 height 55
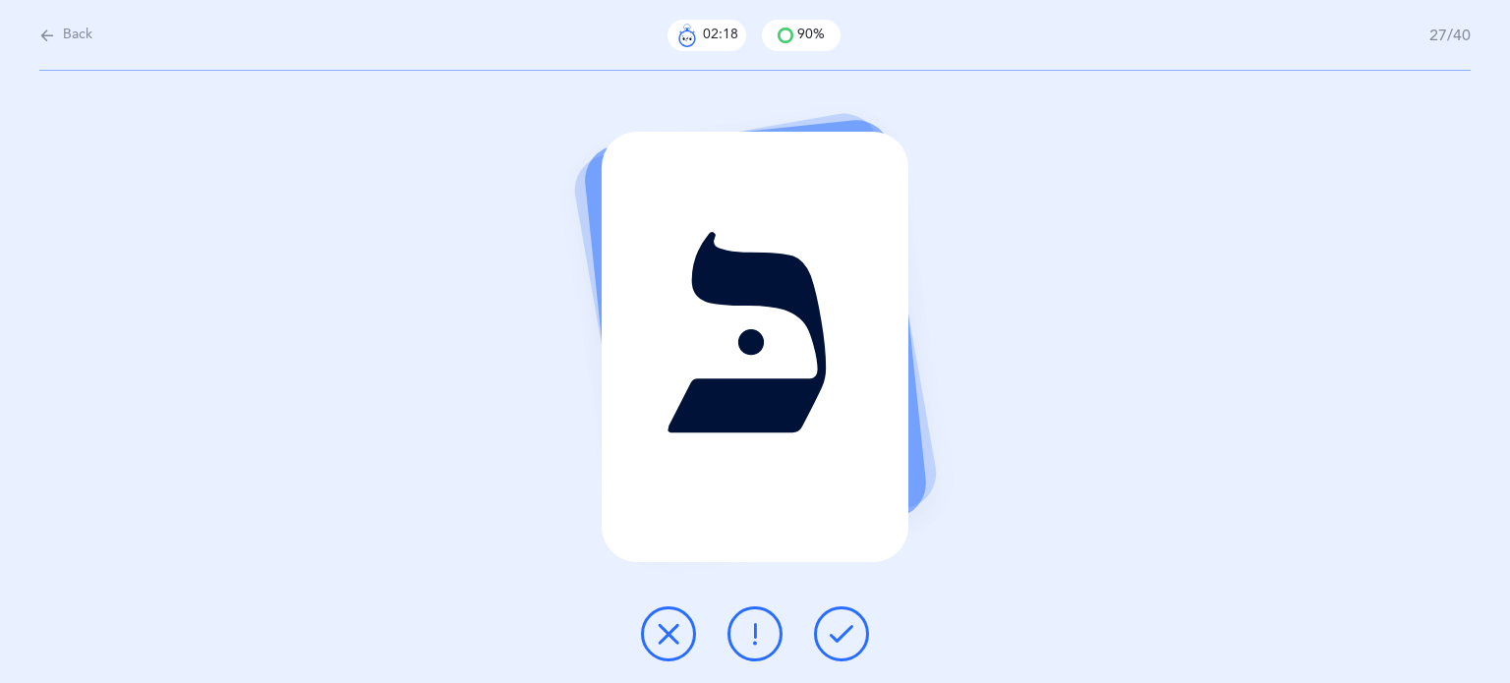
click at [849, 628] on icon at bounding box center [842, 634] width 24 height 24
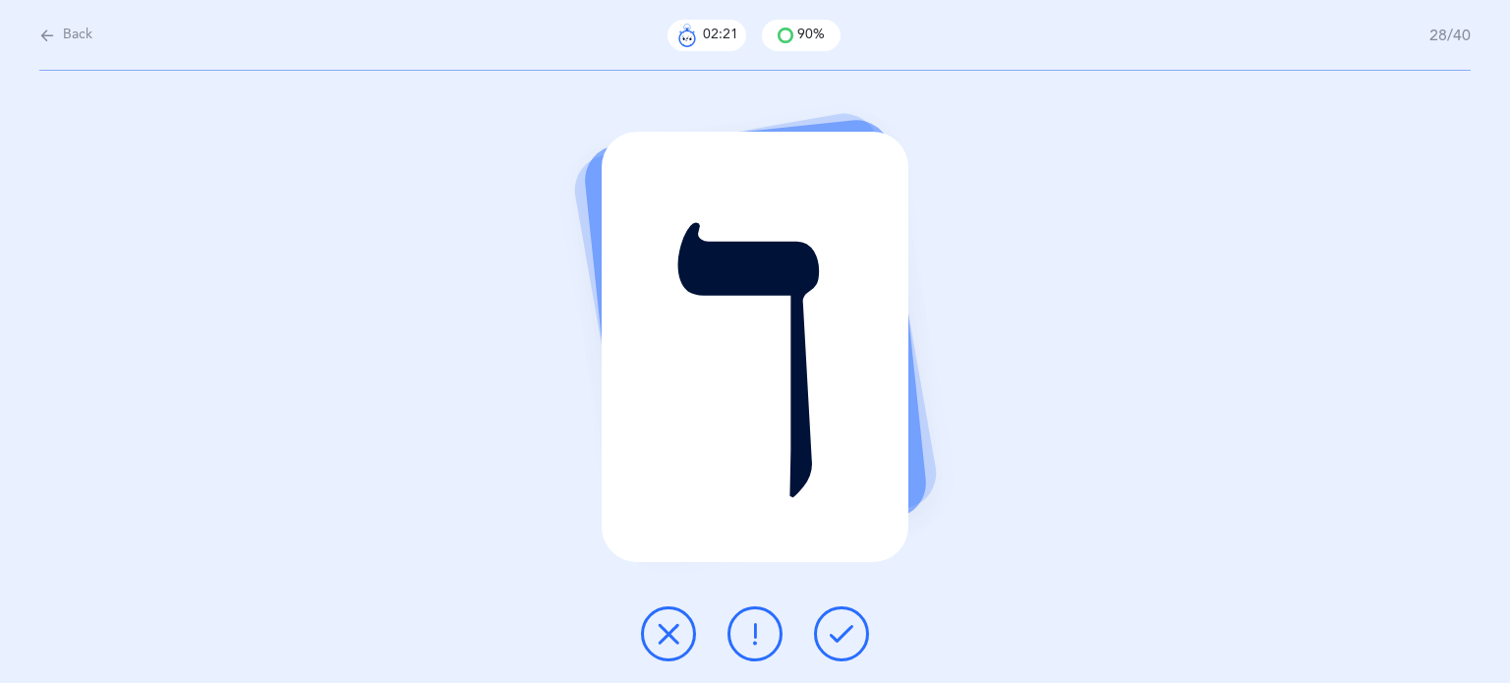
click at [849, 628] on icon at bounding box center [842, 634] width 24 height 24
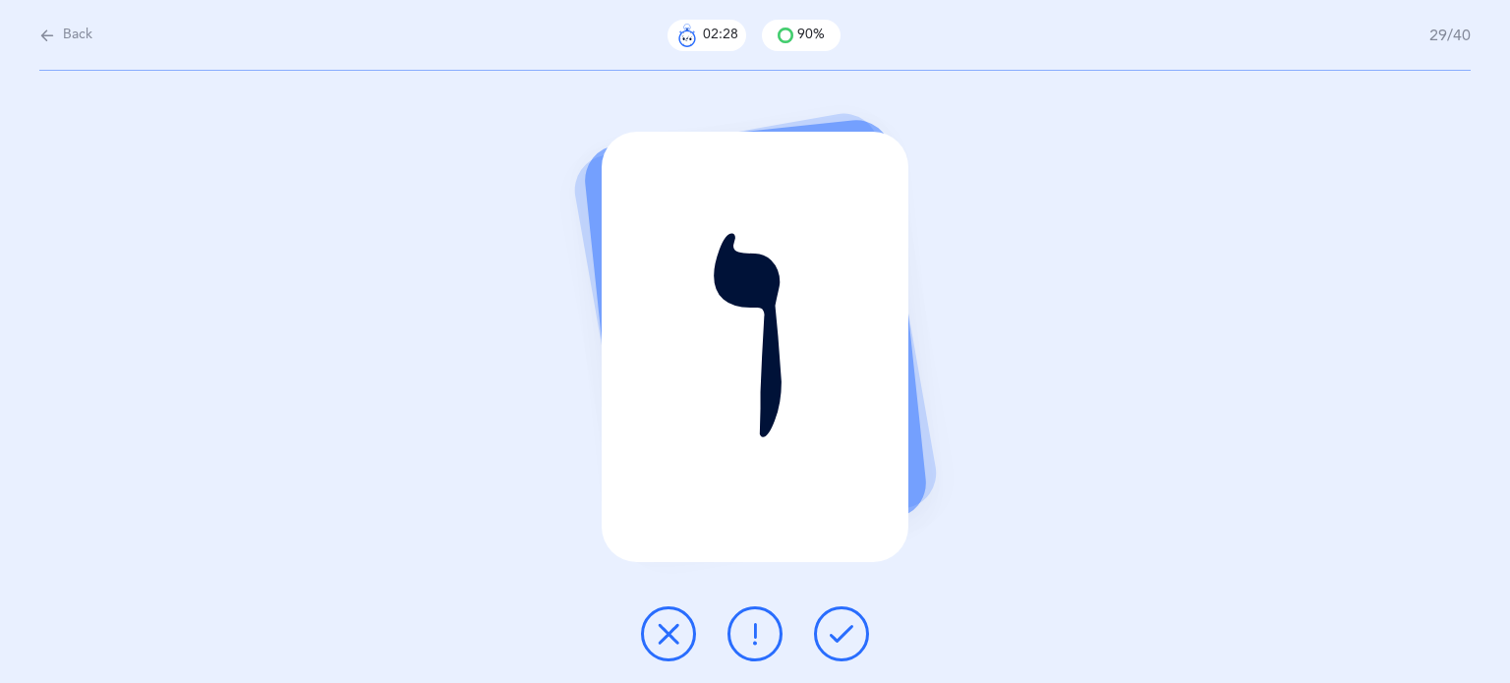
drag, startPoint x: 668, startPoint y: 630, endPoint x: 713, endPoint y: 626, distance: 44.4
click at [670, 630] on icon at bounding box center [669, 634] width 24 height 24
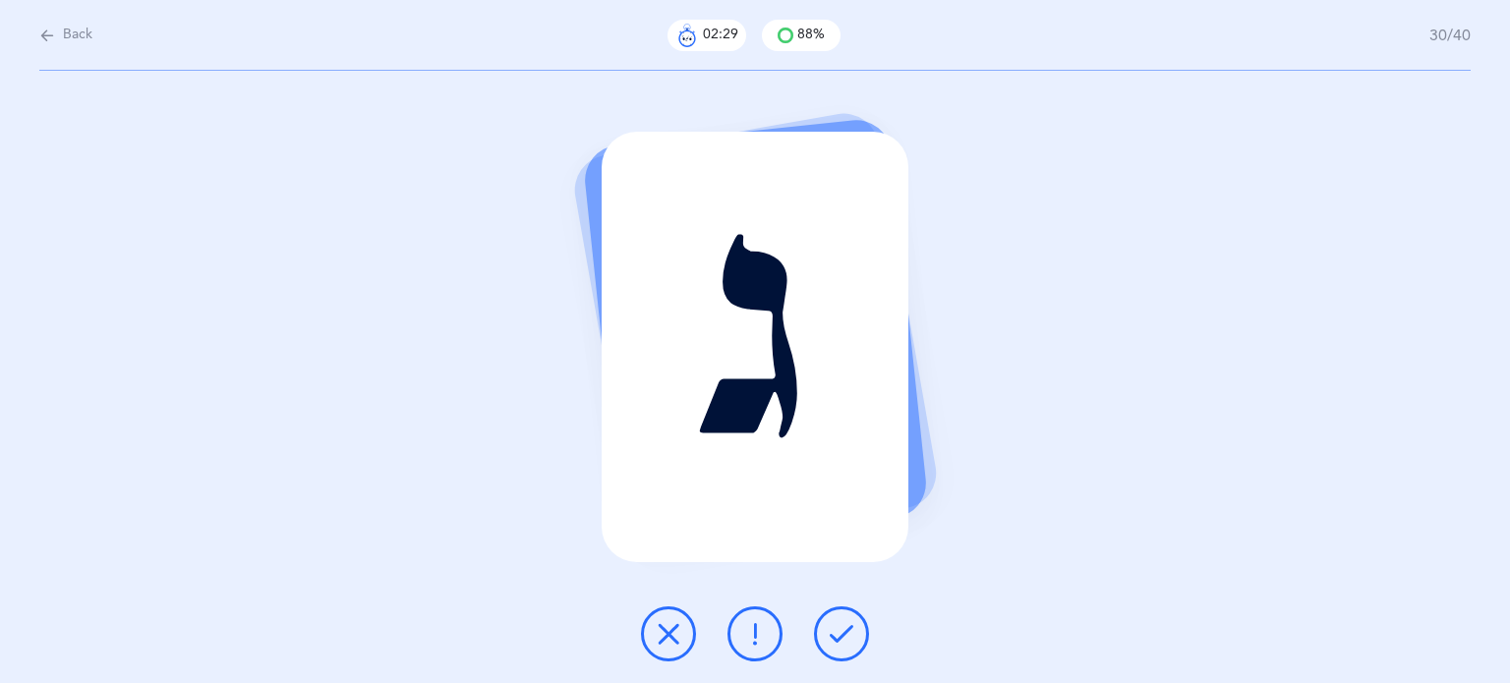
click at [843, 627] on icon at bounding box center [842, 634] width 24 height 24
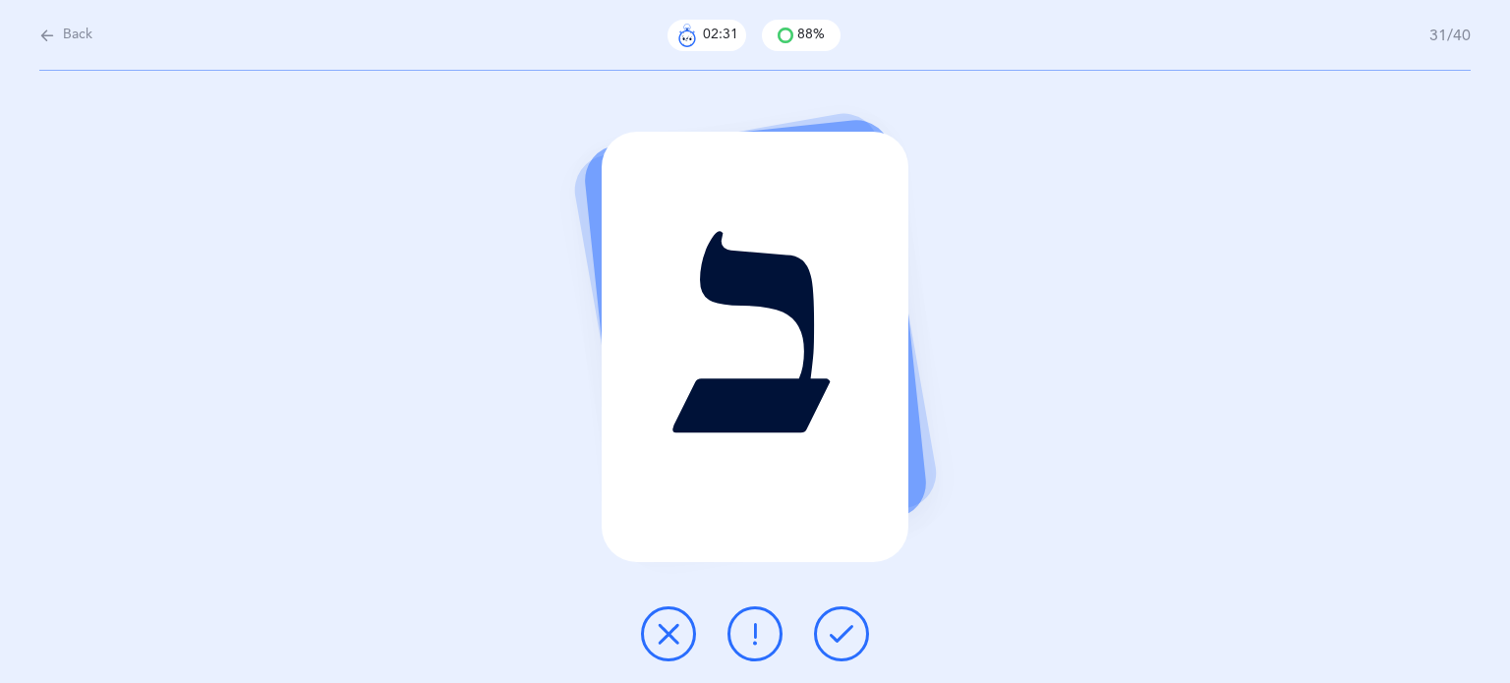
click at [843, 627] on icon at bounding box center [842, 634] width 24 height 24
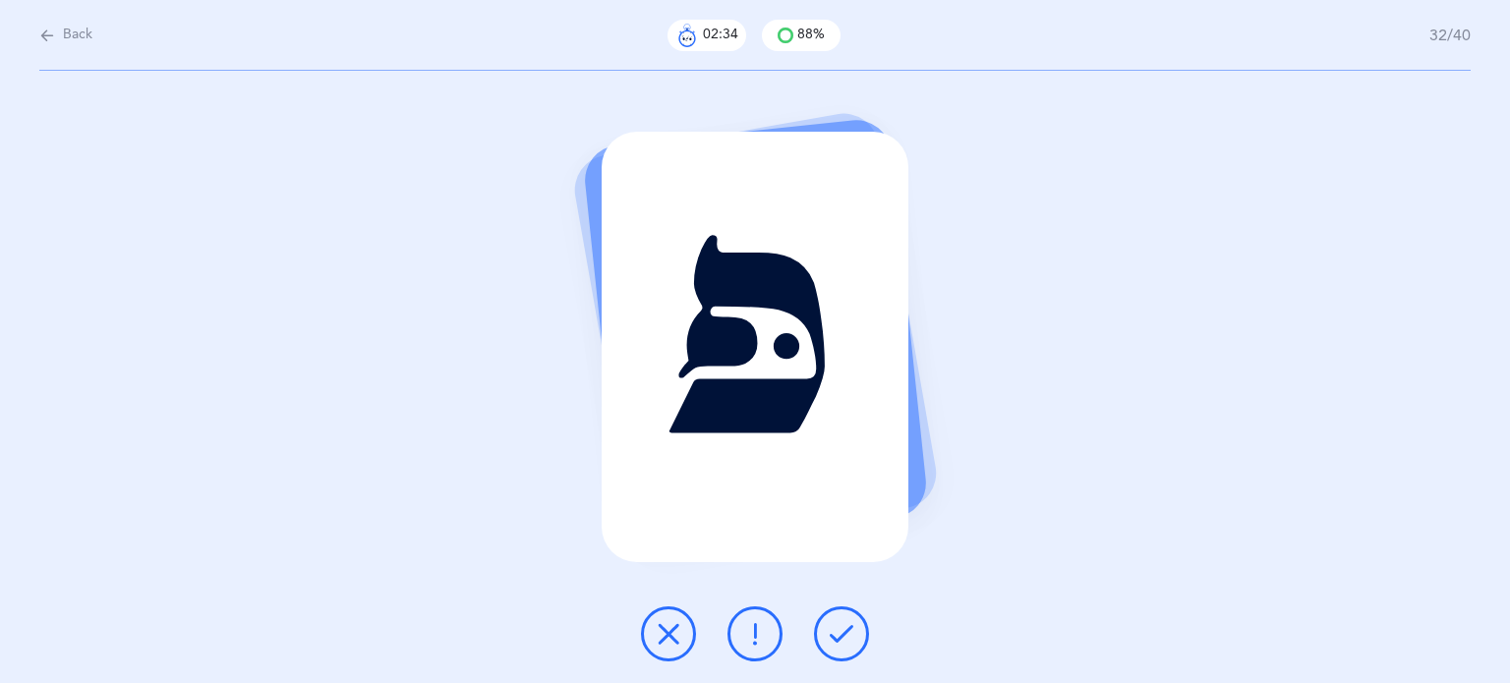
click at [660, 632] on button at bounding box center [668, 633] width 55 height 55
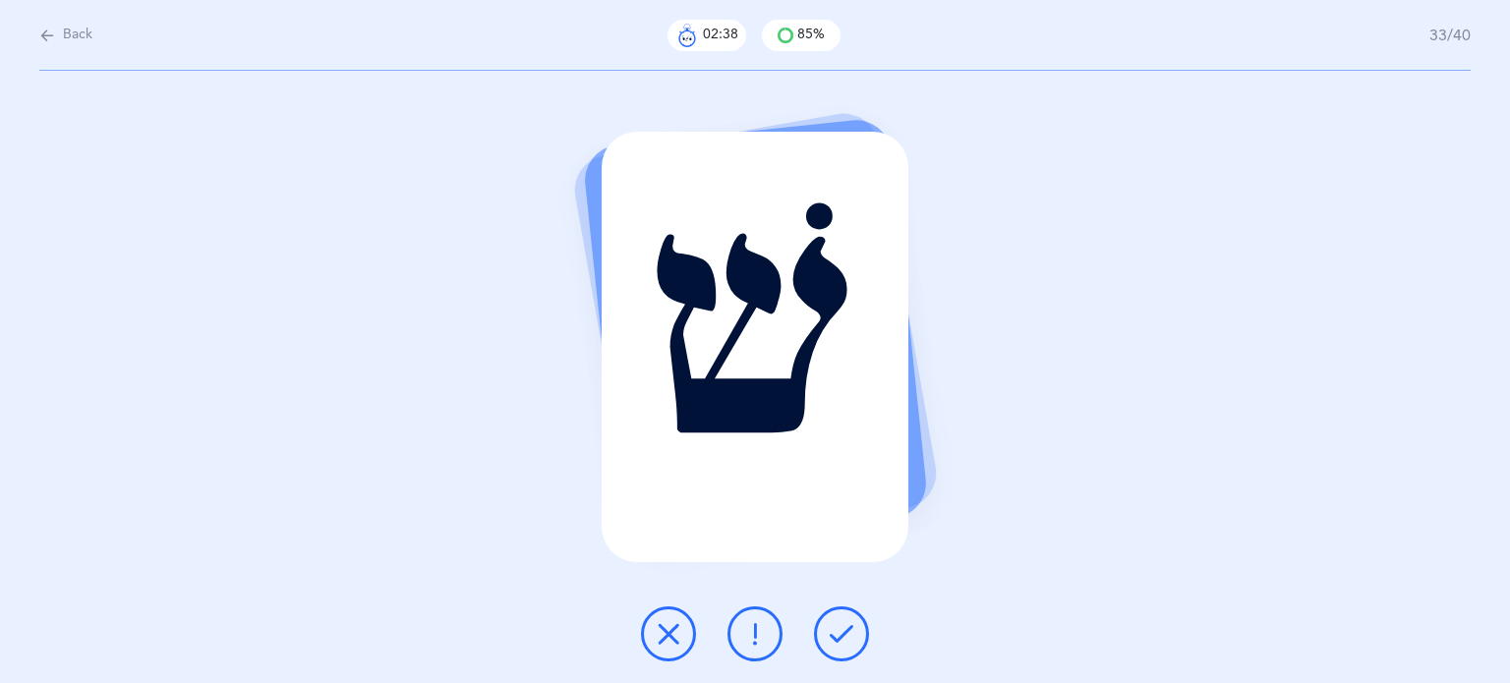
click at [842, 635] on icon at bounding box center [842, 634] width 24 height 24
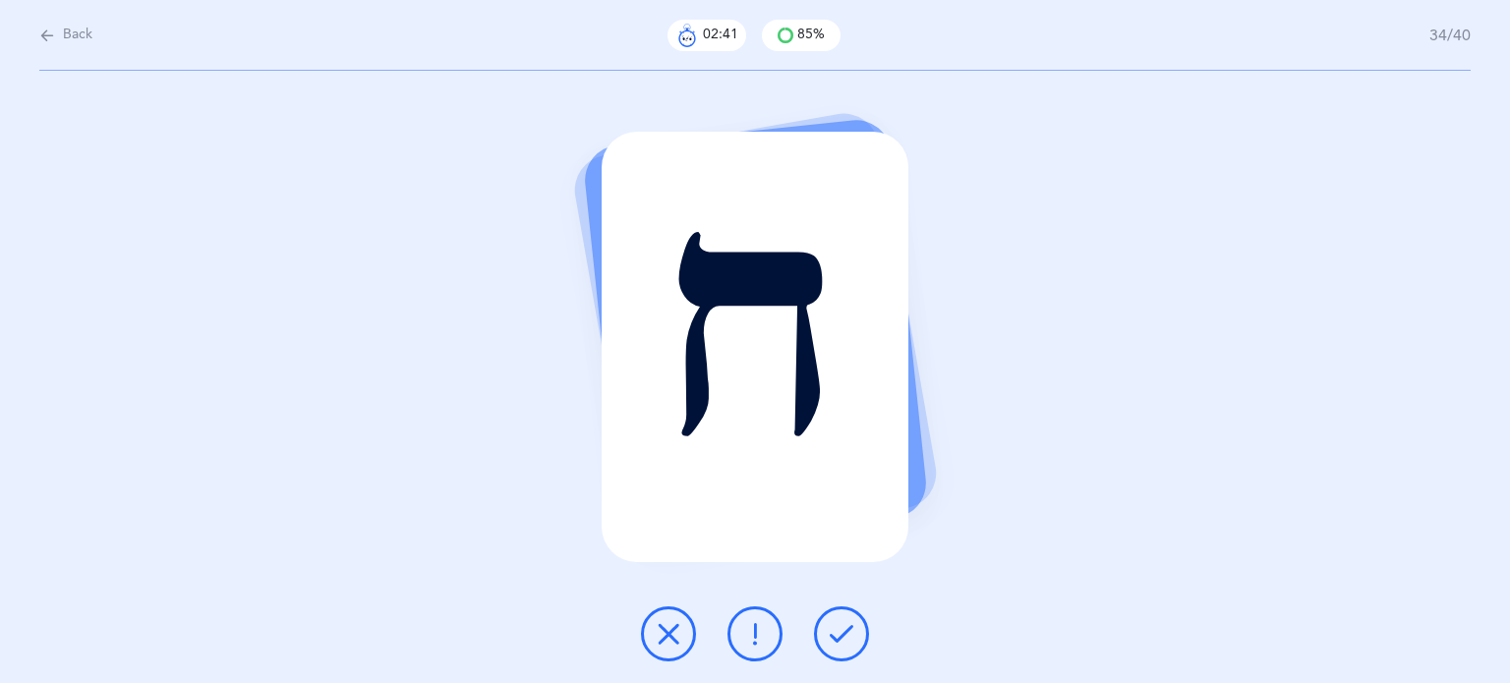
click at [837, 632] on icon at bounding box center [842, 634] width 24 height 24
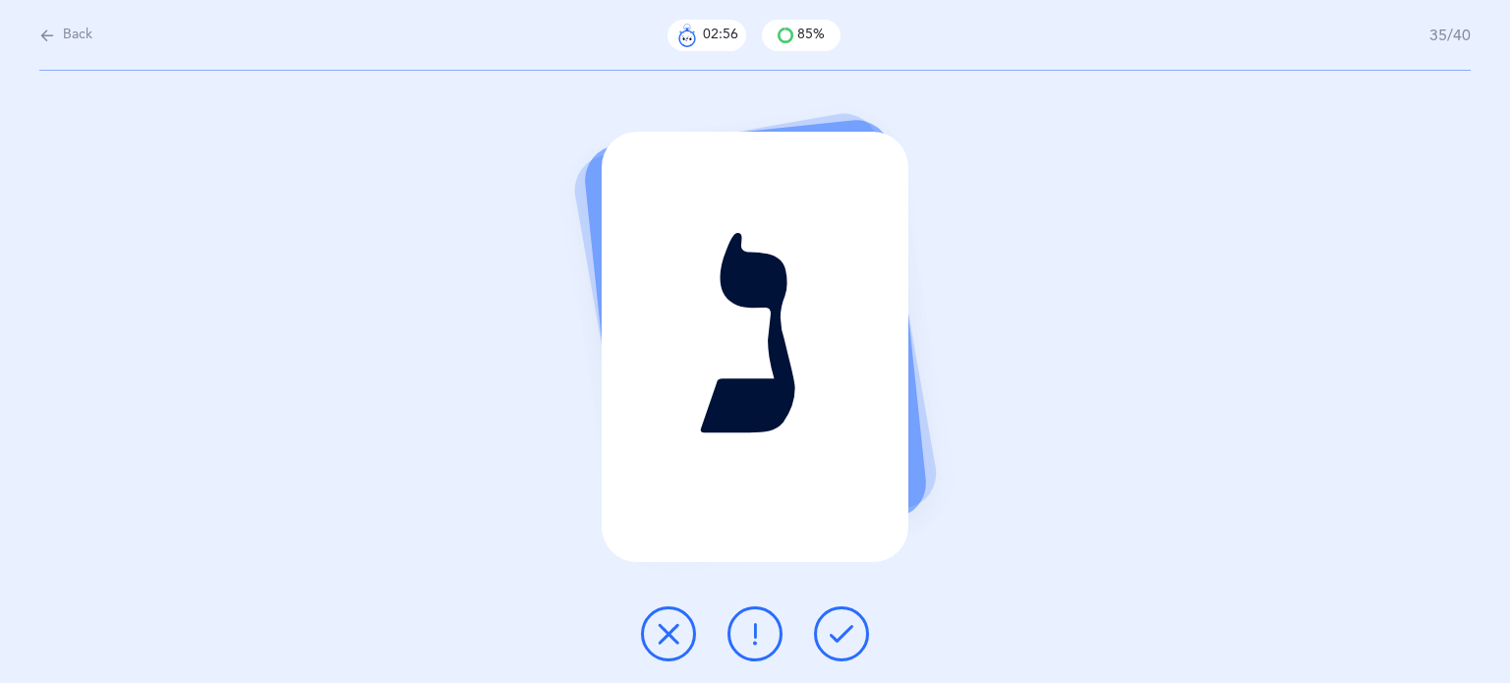
click at [756, 644] on icon at bounding box center [755, 634] width 24 height 24
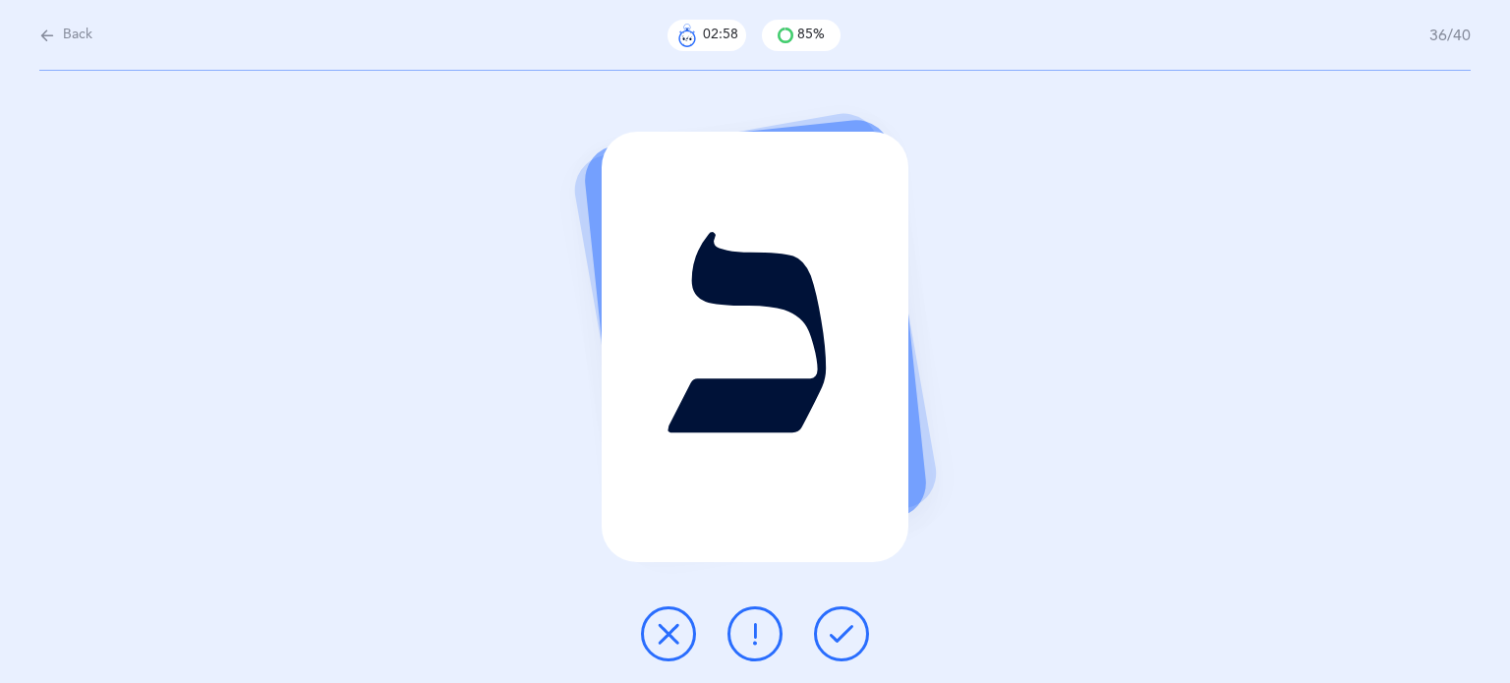
click at [853, 644] on button at bounding box center [841, 633] width 55 height 55
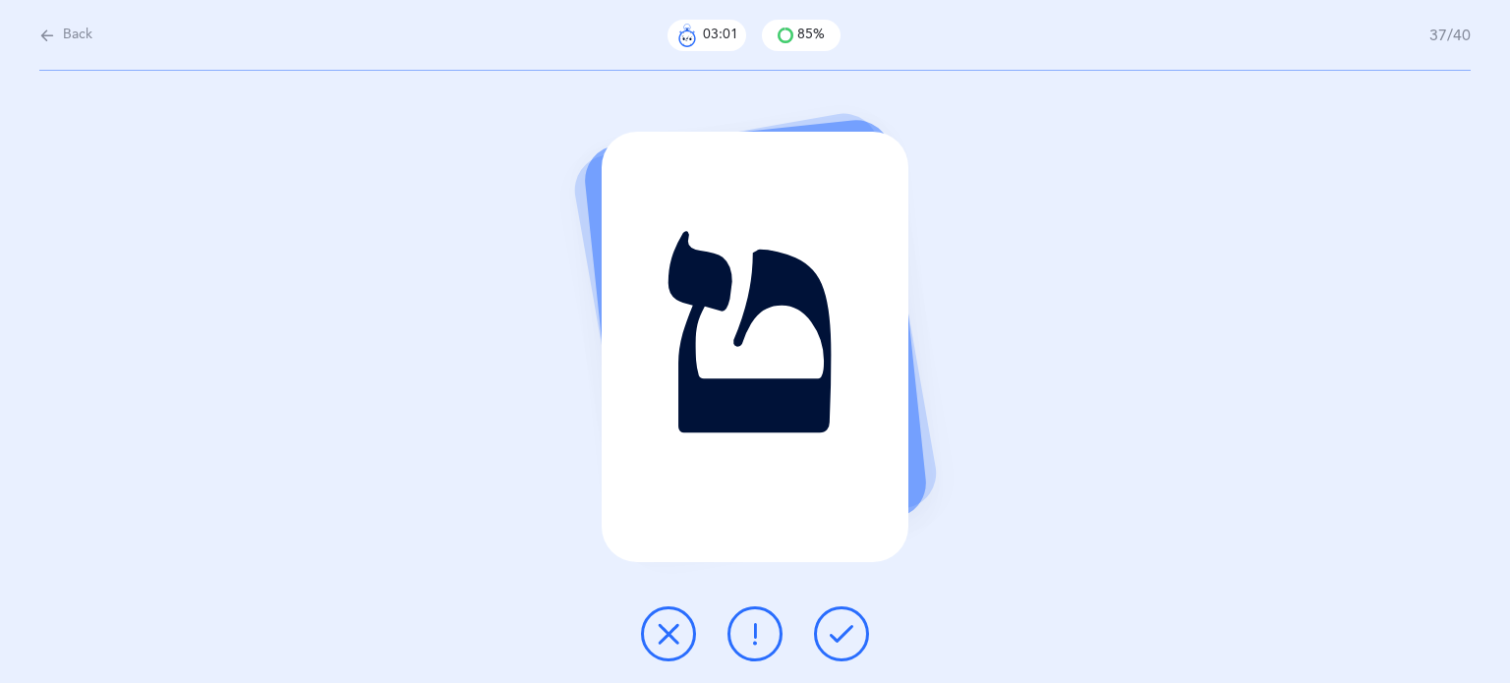
click at [853, 644] on button at bounding box center [841, 633] width 55 height 55
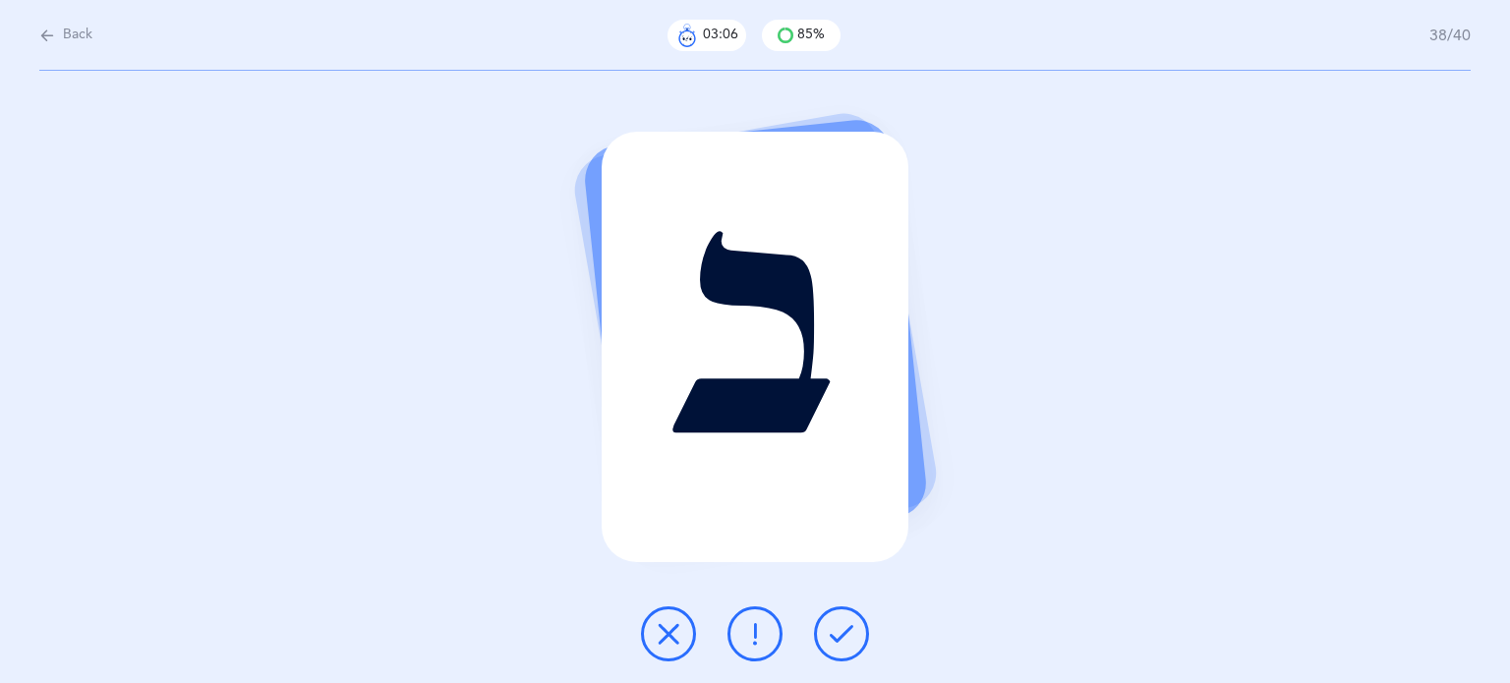
click at [853, 644] on button at bounding box center [841, 633] width 55 height 55
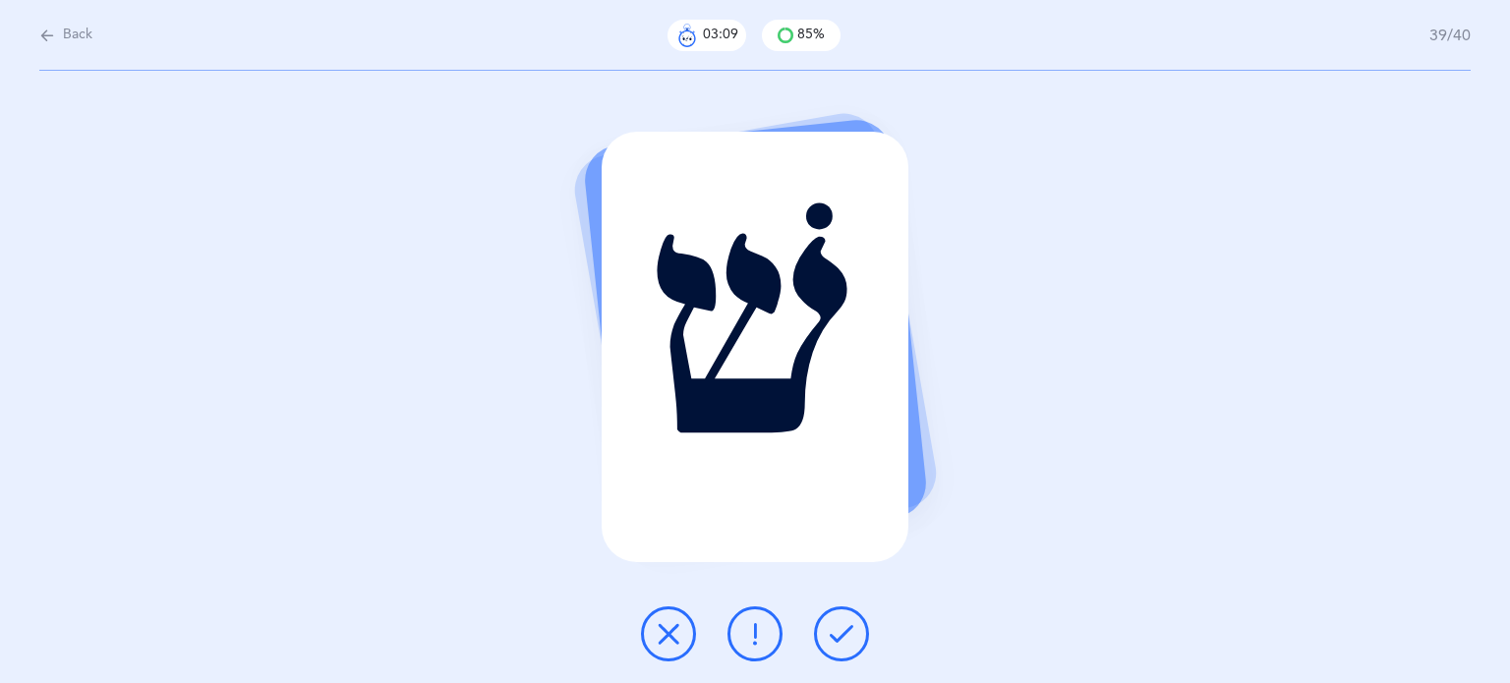
click at [845, 641] on icon at bounding box center [842, 634] width 24 height 24
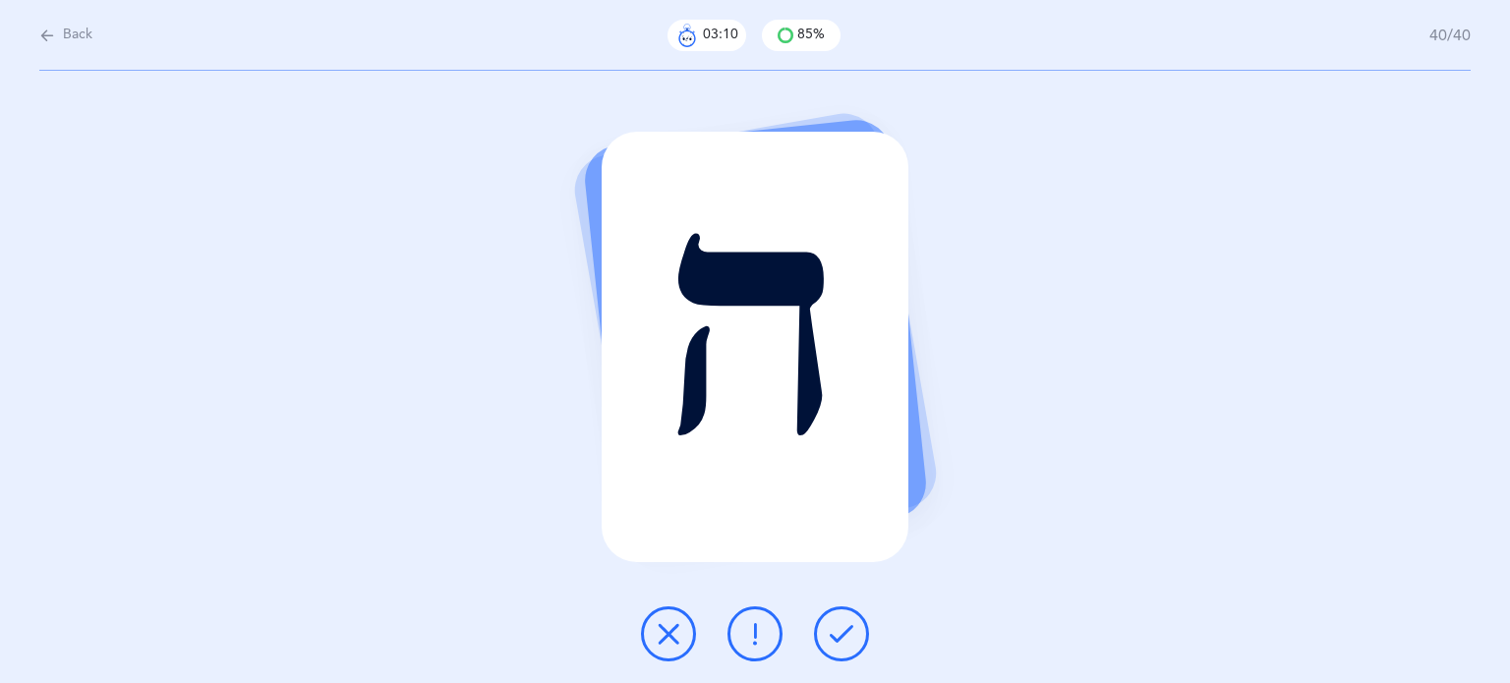
click at [843, 639] on icon at bounding box center [842, 634] width 24 height 24
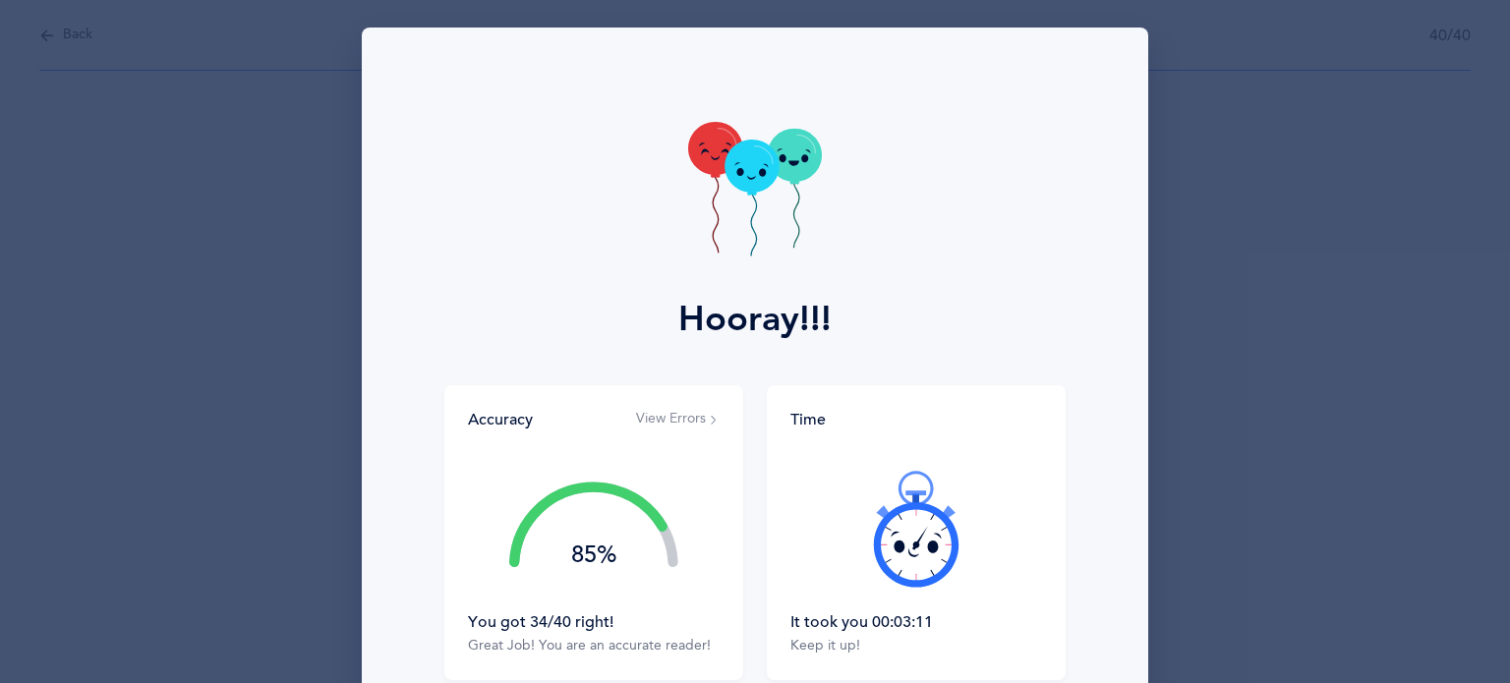
click at [664, 414] on button "View Errors" at bounding box center [678, 420] width 84 height 20
